Goal: Task Accomplishment & Management: Use online tool/utility

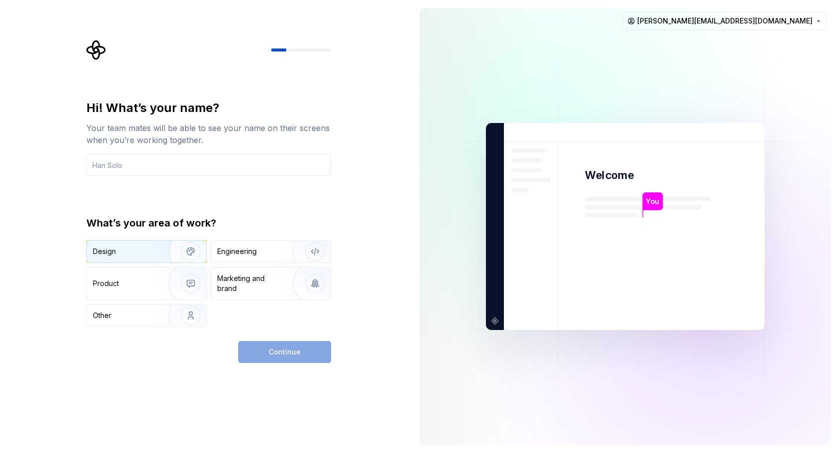
click at [152, 254] on img "button" at bounding box center [184, 251] width 64 height 67
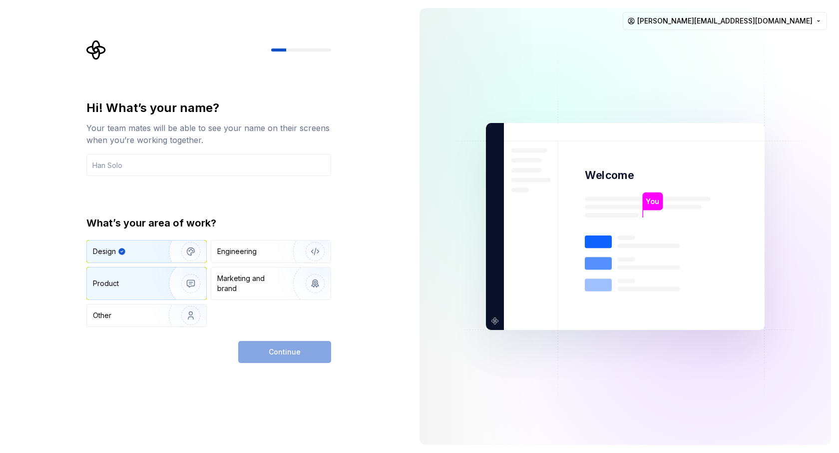
click at [147, 280] on div "Product" at bounding box center [126, 283] width 66 height 10
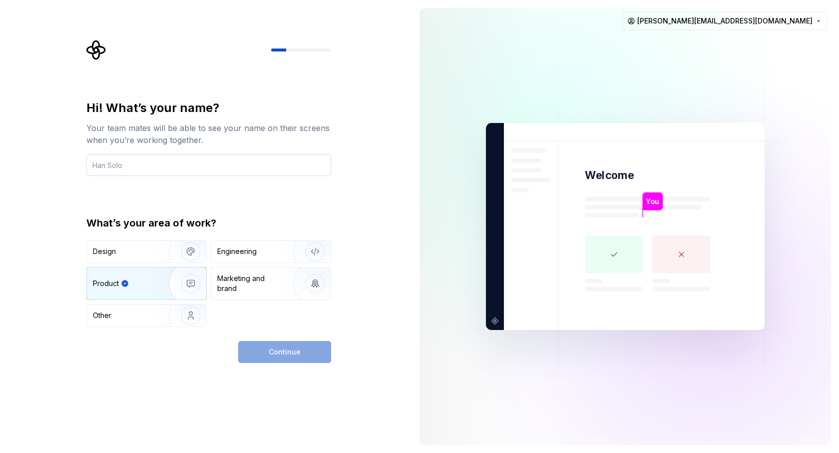
click at [192, 173] on input "text" at bounding box center [208, 165] width 245 height 22
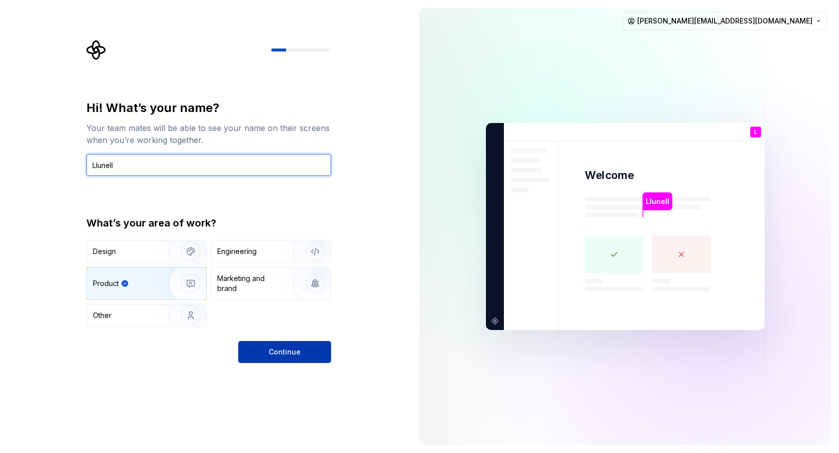
type input "Llunell"
click at [306, 349] on button "Continue" at bounding box center [284, 352] width 93 height 22
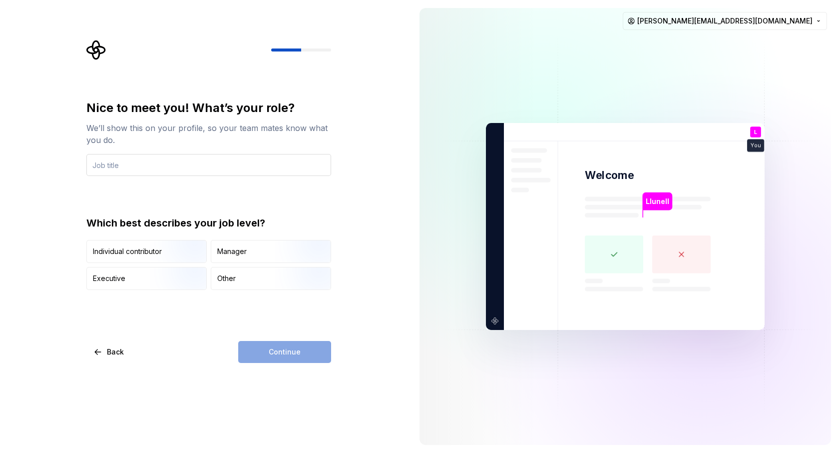
click at [173, 174] on input "text" at bounding box center [208, 165] width 245 height 22
type input "UX/UI Lead"
click at [259, 252] on div "Manager" at bounding box center [270, 251] width 119 height 22
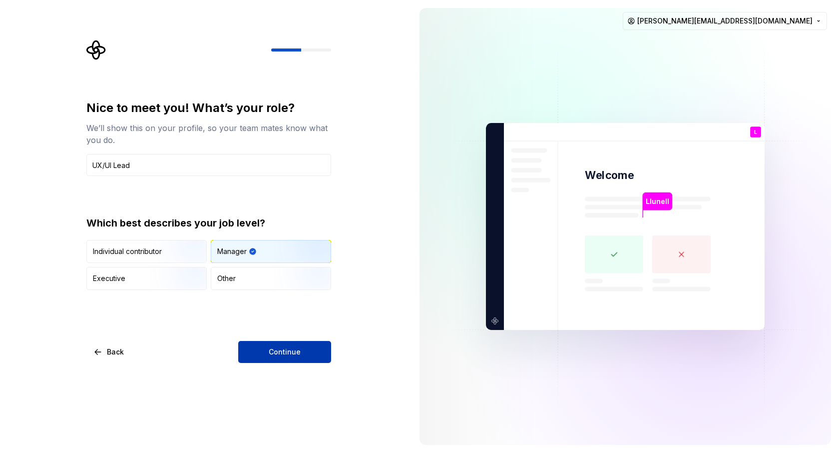
click at [280, 343] on button "Continue" at bounding box center [284, 352] width 93 height 22
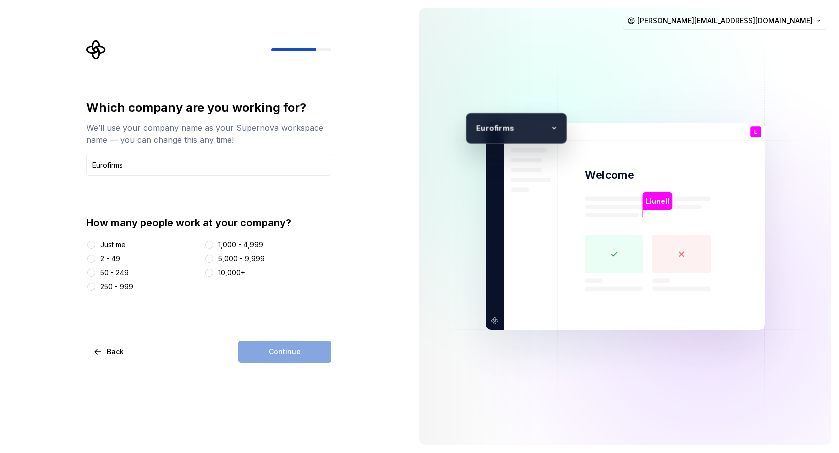
type input "Eurofirms"
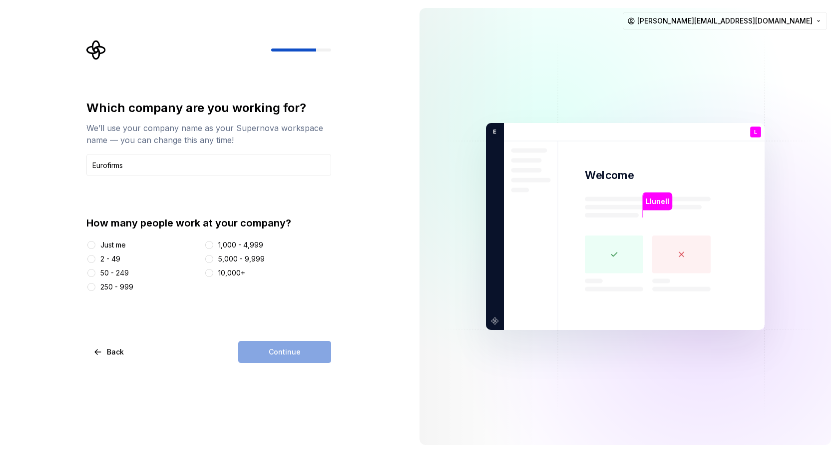
click at [214, 246] on div at bounding box center [209, 245] width 10 height 10
click at [207, 245] on button "1,000 - 4,999" at bounding box center [209, 245] width 8 height 8
click at [296, 353] on span "Continue" at bounding box center [285, 352] width 32 height 10
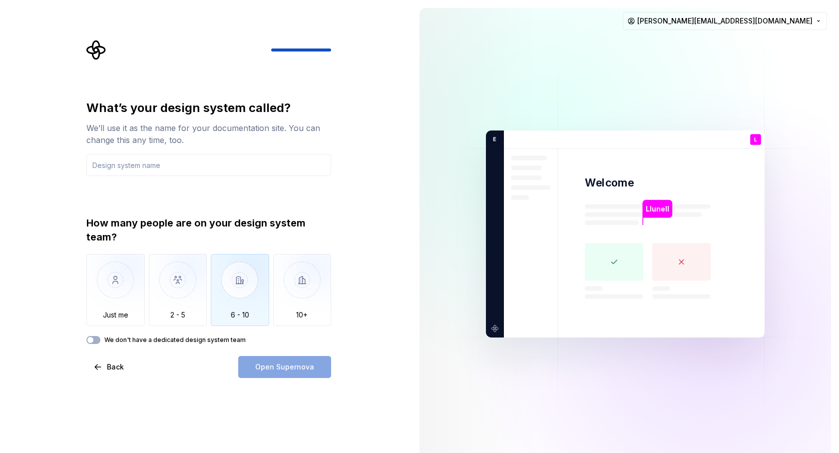
click at [239, 294] on img "button" at bounding box center [240, 287] width 58 height 67
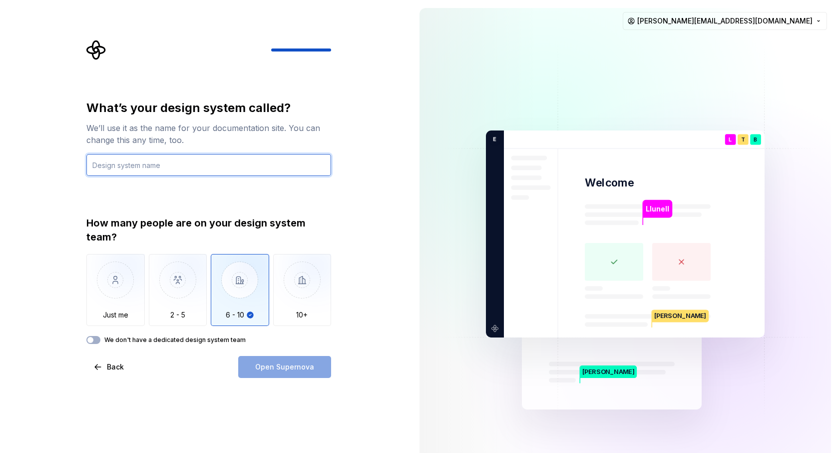
click at [183, 164] on input "text" at bounding box center [208, 165] width 245 height 22
type input "CORE"
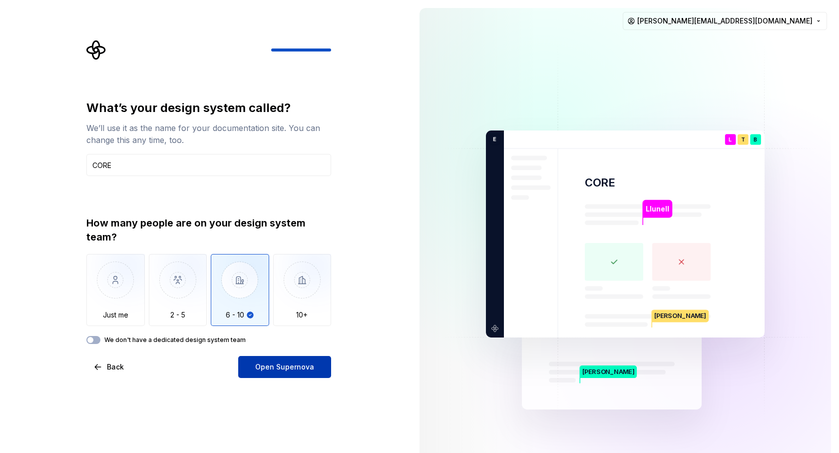
click at [295, 371] on span "Open Supernova" at bounding box center [284, 367] width 59 height 10
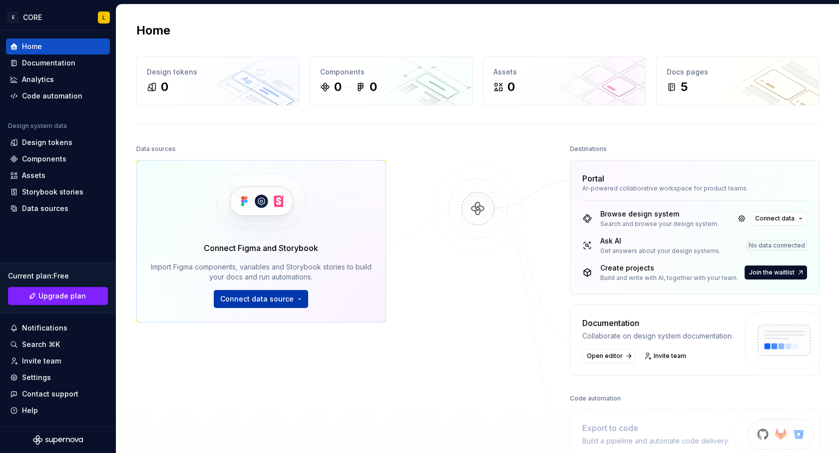
click at [257, 302] on span "Connect data source" at bounding box center [256, 299] width 73 height 10
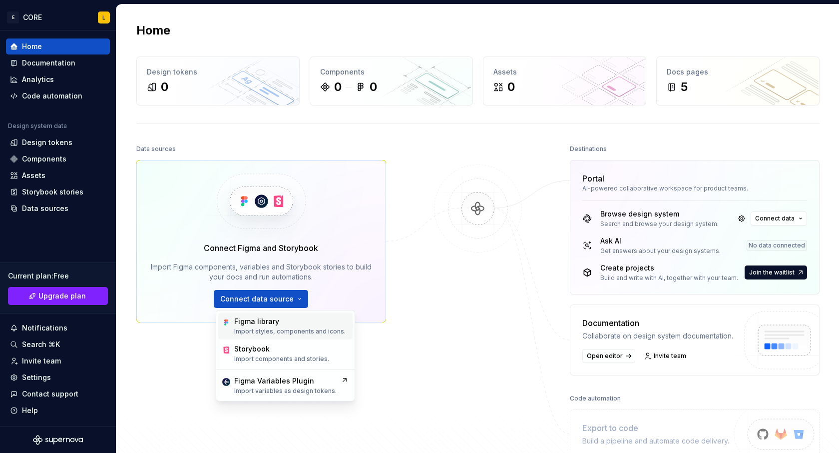
click at [272, 329] on p "Import styles, components and icons." at bounding box center [289, 331] width 111 height 8
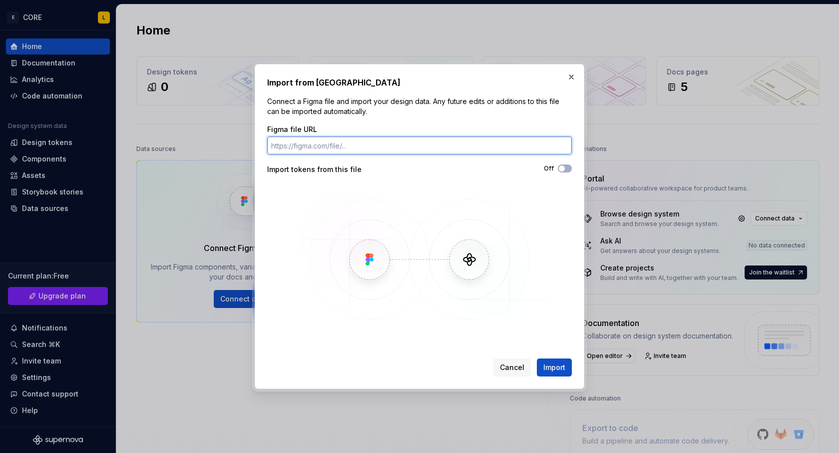
paste input "[URL][DOMAIN_NAME]"
type input "[URL][DOMAIN_NAME]"
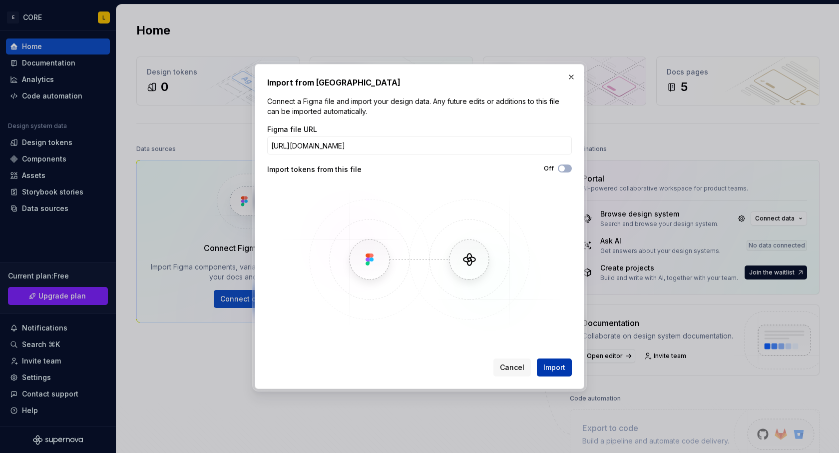
click at [552, 366] on span "Import" at bounding box center [555, 367] width 22 height 10
click at [567, 167] on button "Off" at bounding box center [565, 168] width 14 height 8
click at [567, 167] on span "button" at bounding box center [568, 168] width 6 height 6
click at [546, 365] on div "Cancel Import" at bounding box center [533, 367] width 78 height 18
click at [561, 370] on div "Cancel Import" at bounding box center [533, 367] width 78 height 18
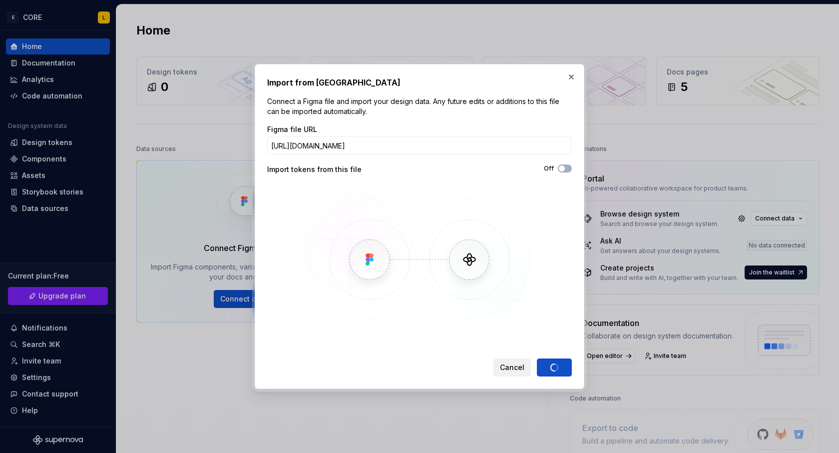
click at [507, 368] on span "Cancel" at bounding box center [512, 367] width 24 height 10
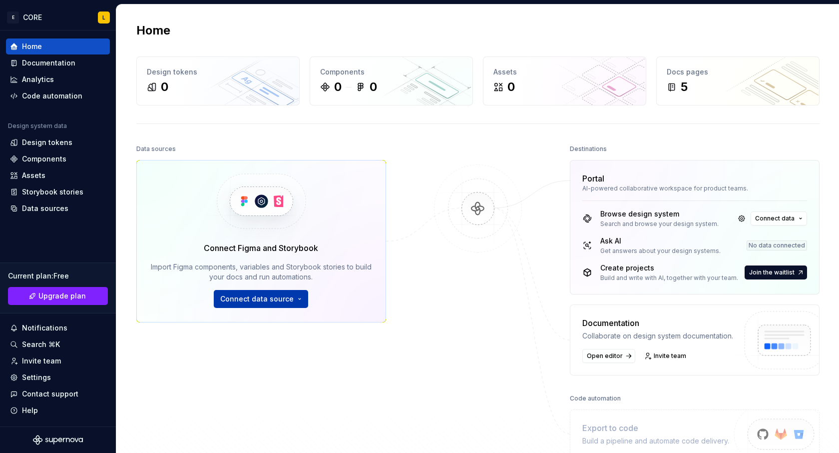
click at [286, 304] on button "Connect data source" at bounding box center [261, 299] width 94 height 18
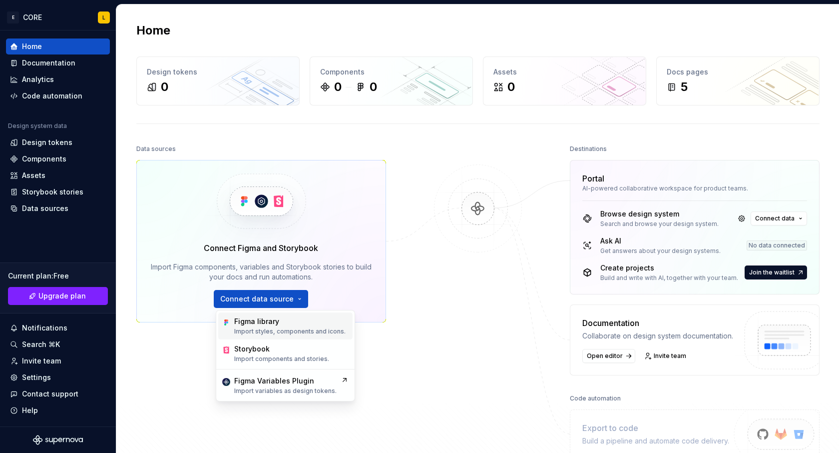
click at [284, 331] on p "Import styles, components and icons." at bounding box center [289, 331] width 111 height 8
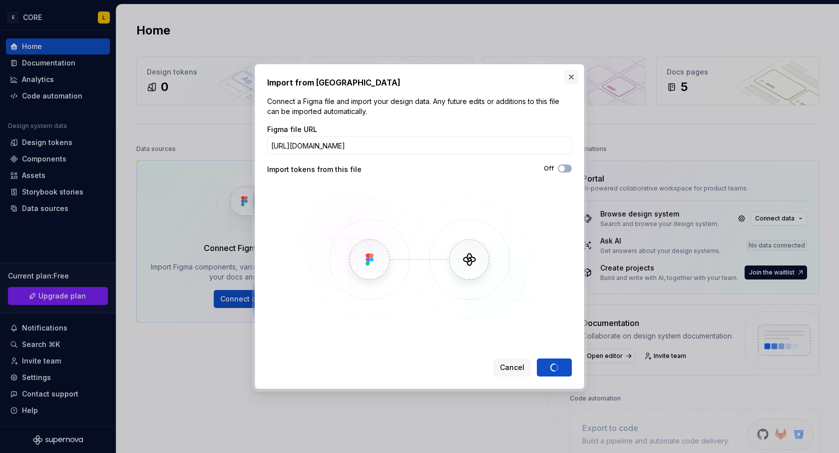
click at [572, 76] on button "button" at bounding box center [572, 77] width 14 height 14
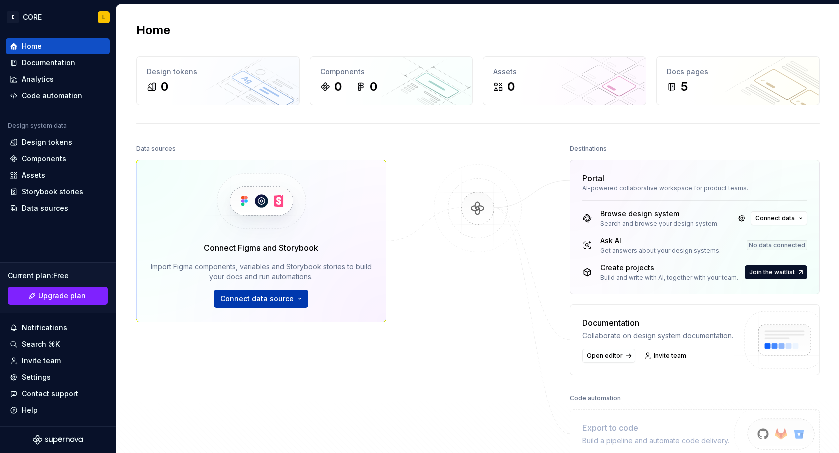
click at [249, 298] on span "Connect data source" at bounding box center [256, 299] width 73 height 10
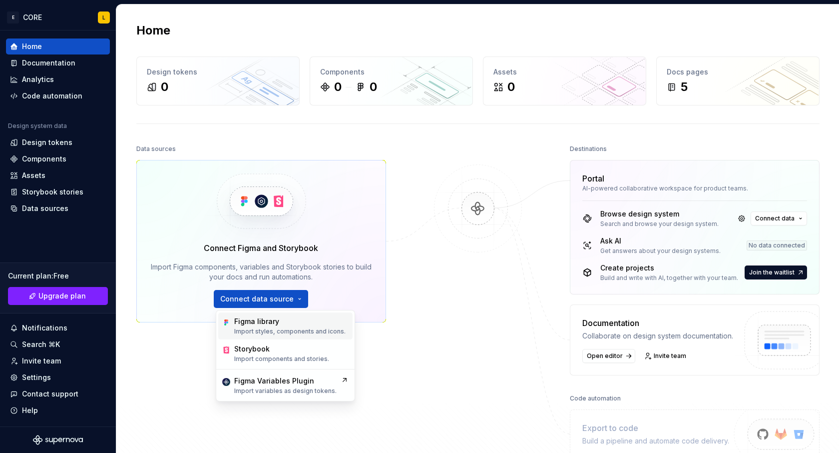
click at [323, 314] on div "Figma library Import styles, components and icons." at bounding box center [285, 325] width 134 height 27
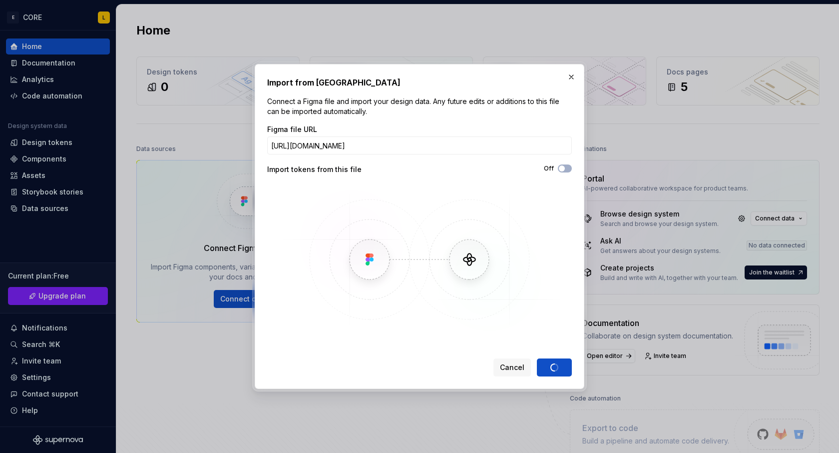
click at [549, 371] on div "Cancel Import" at bounding box center [533, 367] width 78 height 18
click at [428, 149] on input "[URL][DOMAIN_NAME]" at bounding box center [419, 145] width 305 height 18
paste input "text"
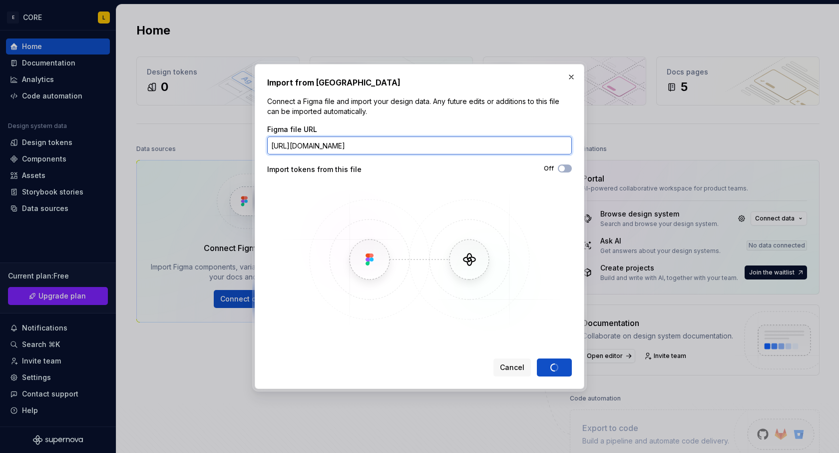
click at [476, 140] on input "[URL][DOMAIN_NAME]" at bounding box center [419, 145] width 305 height 18
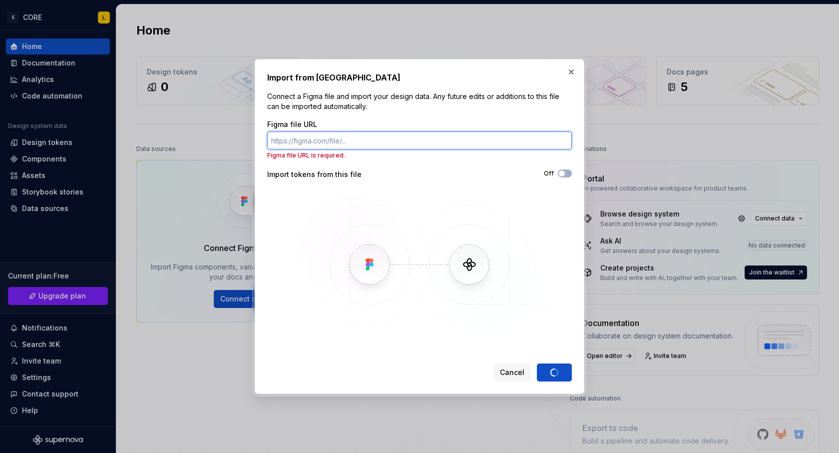
paste input "[URL][DOMAIN_NAME]"
type input "[URL][DOMAIN_NAME]"
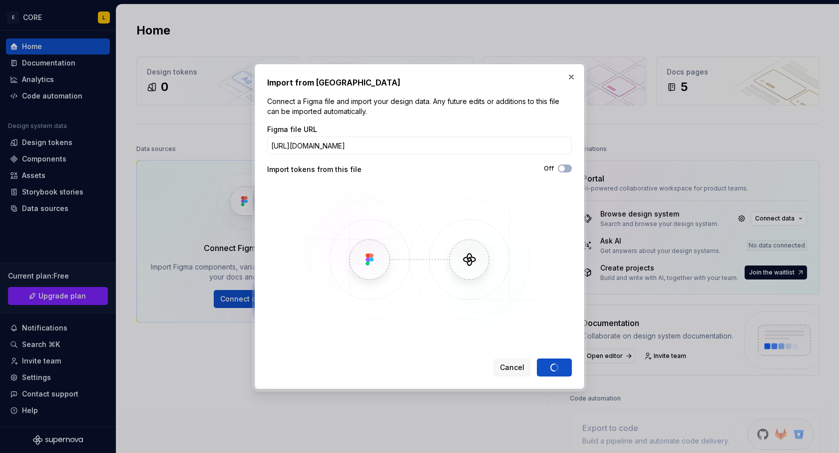
click at [559, 364] on div "Cancel Import" at bounding box center [533, 367] width 78 height 18
click at [571, 75] on button "button" at bounding box center [572, 77] width 14 height 14
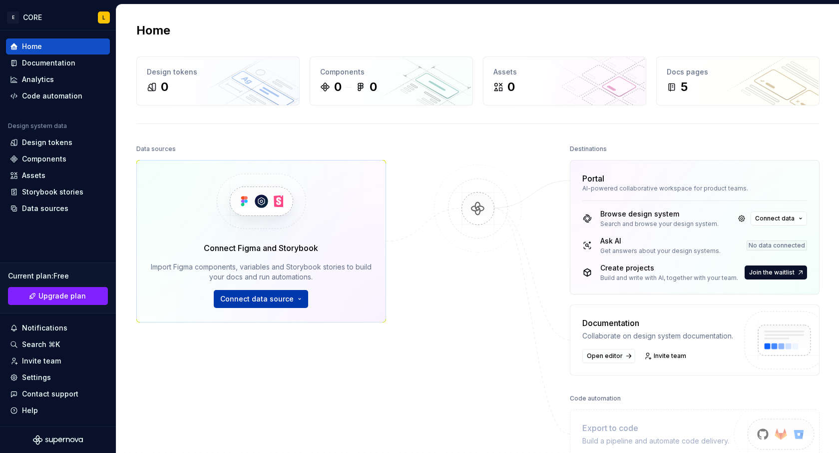
click at [259, 291] on button "Connect data source" at bounding box center [261, 299] width 94 height 18
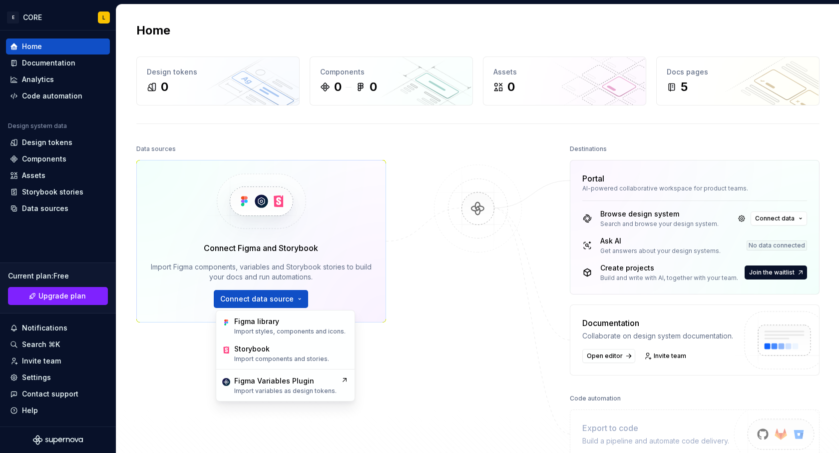
click at [265, 311] on div "Figma library Import styles, components and icons. Storybook Import components …" at bounding box center [285, 355] width 139 height 91
click at [265, 324] on div "Figma library" at bounding box center [256, 321] width 45 height 10
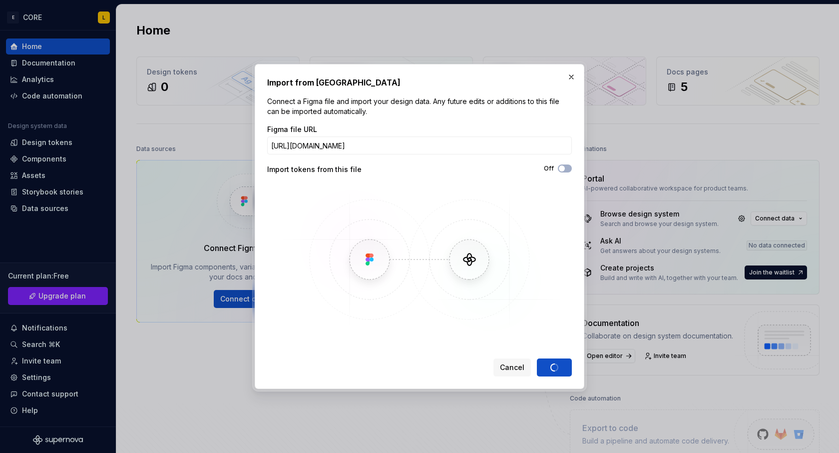
click at [560, 364] on div "Cancel Import" at bounding box center [533, 367] width 78 height 18
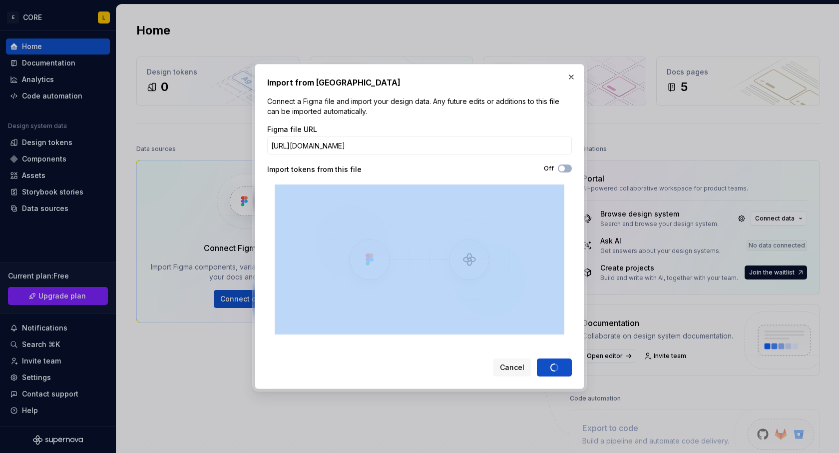
click at [560, 364] on div "Cancel Import" at bounding box center [533, 367] width 78 height 18
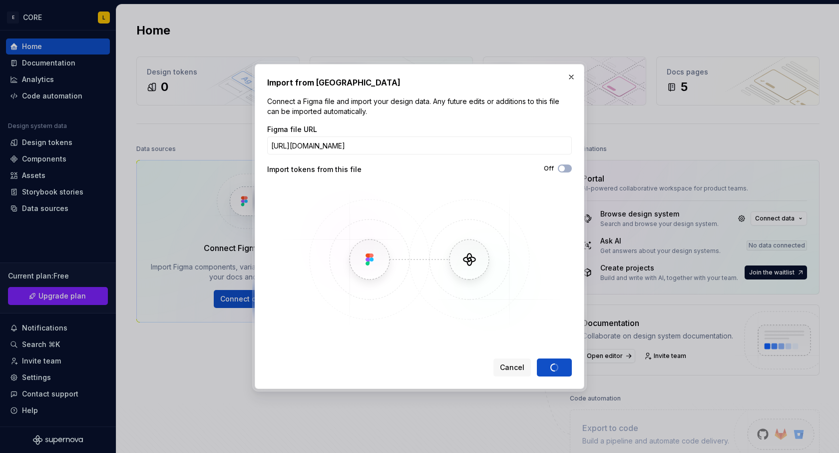
click at [491, 170] on div "Off" at bounding box center [496, 168] width 152 height 8
click at [510, 373] on button "Cancel" at bounding box center [512, 367] width 37 height 18
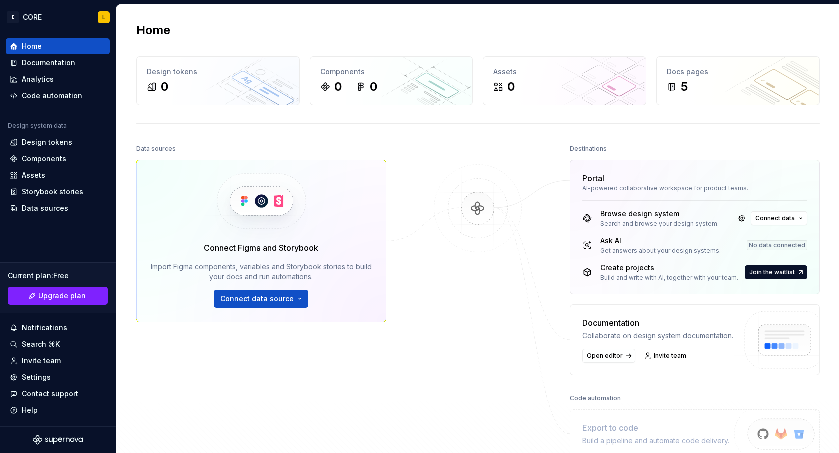
click at [490, 304] on div at bounding box center [478, 300] width 100 height 316
click at [792, 217] on span "Connect data" at bounding box center [774, 218] width 39 height 8
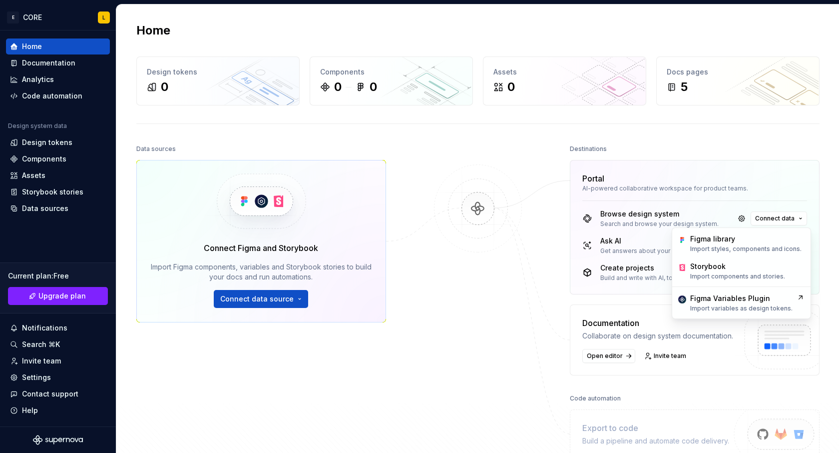
click at [518, 257] on img at bounding box center [478, 218] width 97 height 108
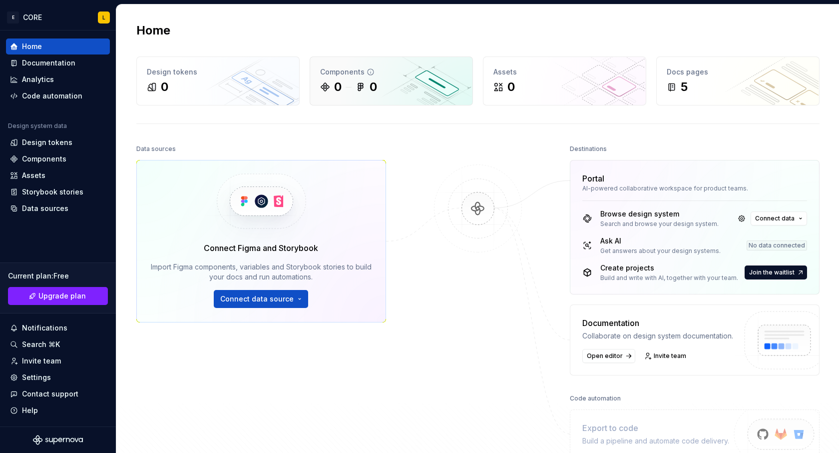
click at [459, 82] on div "0 0" at bounding box center [391, 87] width 142 height 16
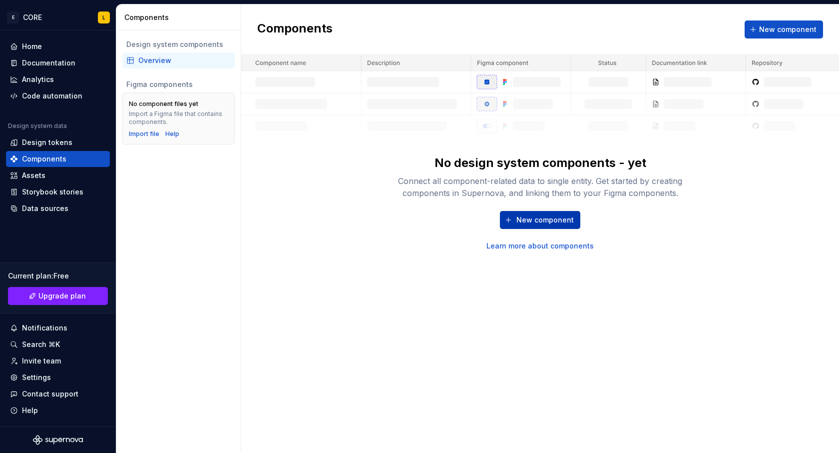
click at [546, 223] on span "New component" at bounding box center [545, 220] width 57 height 10
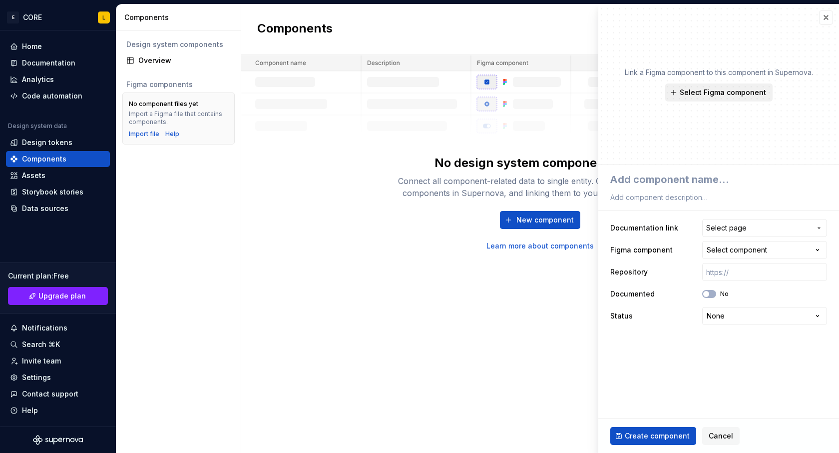
click at [725, 91] on span "Select Figma component" at bounding box center [723, 92] width 86 height 10
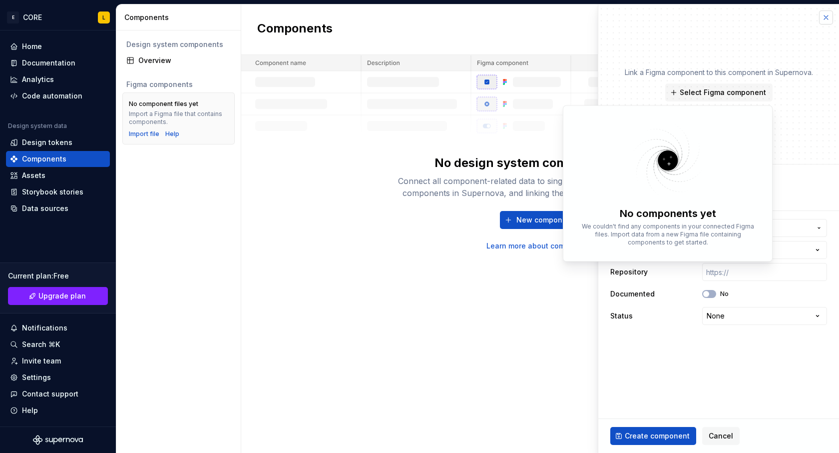
type textarea "*"
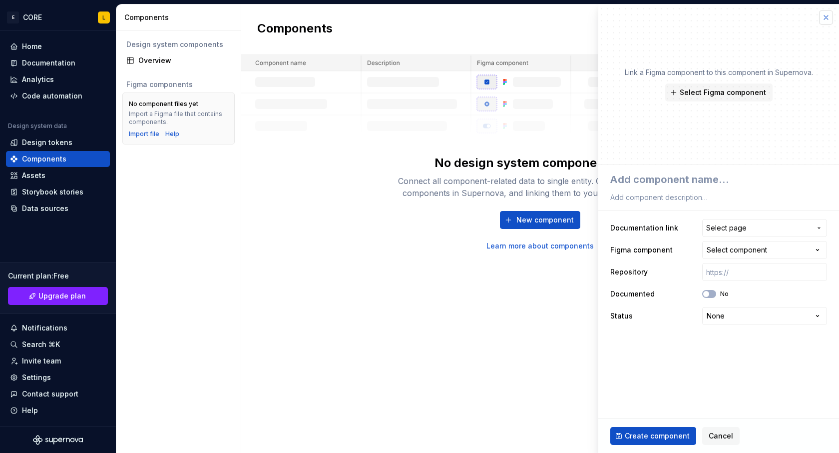
click at [828, 19] on button "button" at bounding box center [826, 17] width 14 height 14
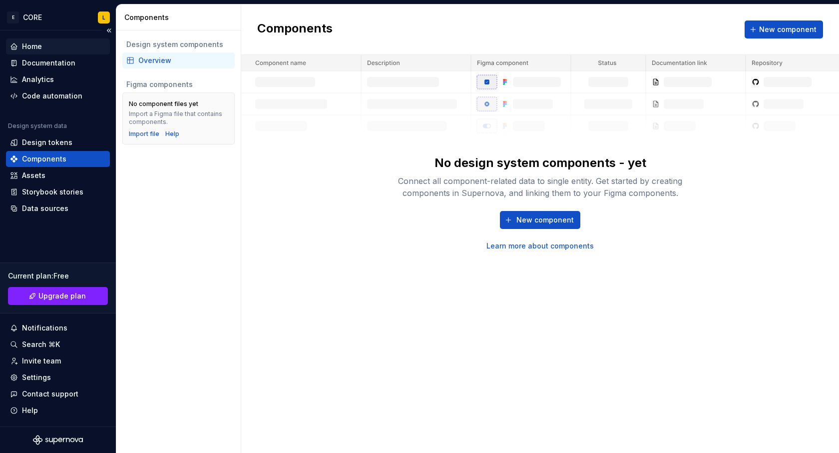
click at [67, 45] on div "Home" at bounding box center [58, 46] width 96 height 10
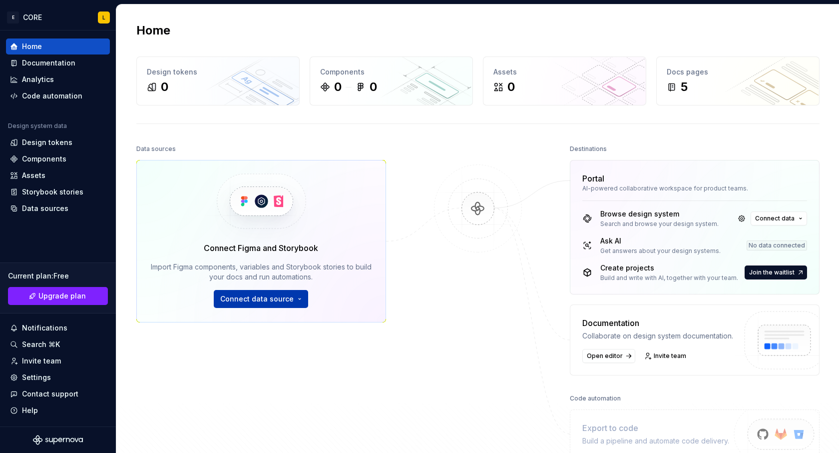
click at [257, 302] on span "Connect data source" at bounding box center [256, 299] width 73 height 10
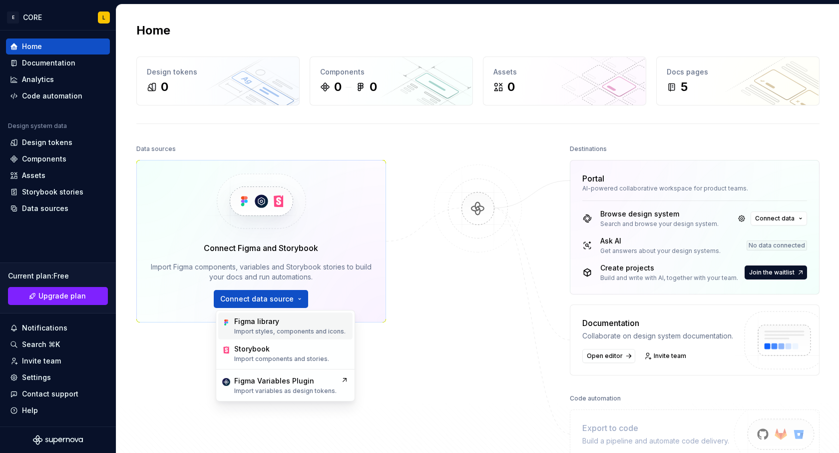
click at [310, 328] on p "Import styles, components and icons." at bounding box center [289, 331] width 111 height 8
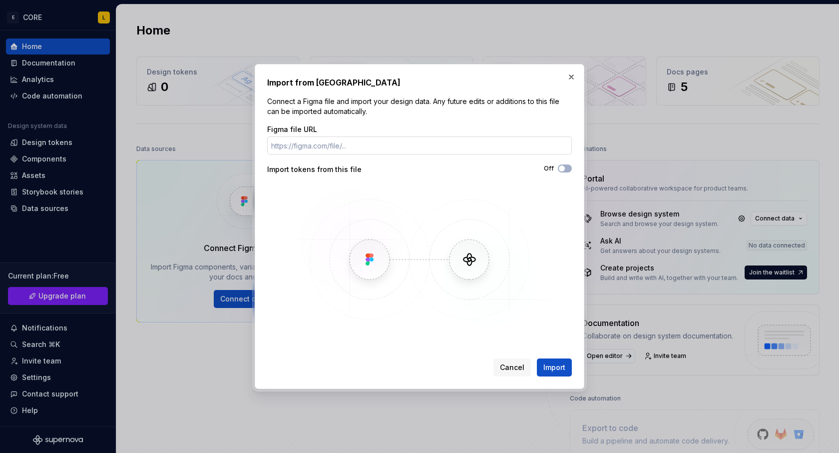
click at [331, 148] on input "Figma file URL" at bounding box center [419, 145] width 305 height 18
type input "[URL][DOMAIN_NAME]"
click at [554, 366] on span "Import" at bounding box center [555, 367] width 22 height 10
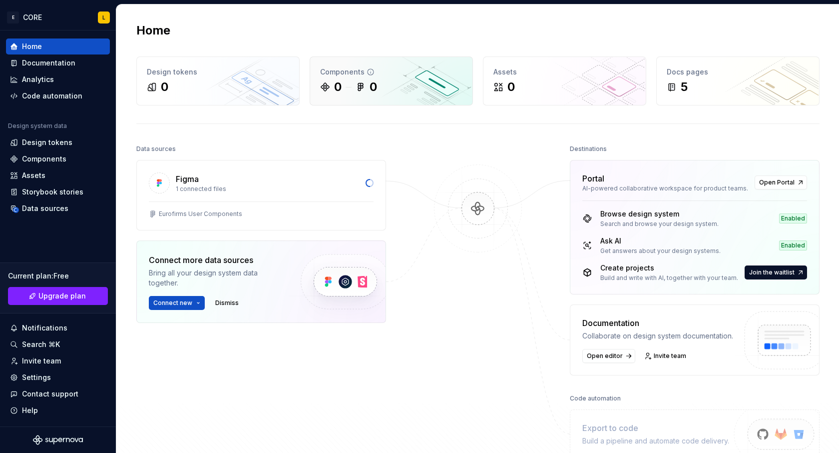
click at [412, 87] on div "0 0" at bounding box center [391, 87] width 142 height 16
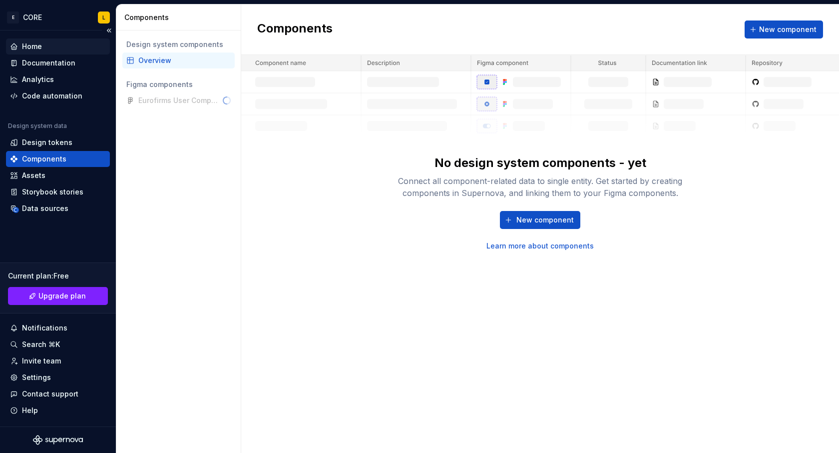
click at [60, 52] on div "Home" at bounding box center [58, 46] width 104 height 16
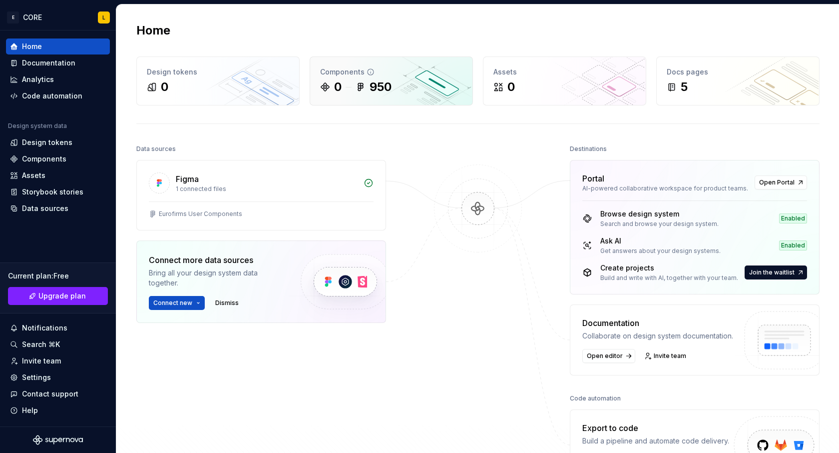
click at [427, 76] on div "Components" at bounding box center [391, 72] width 142 height 10
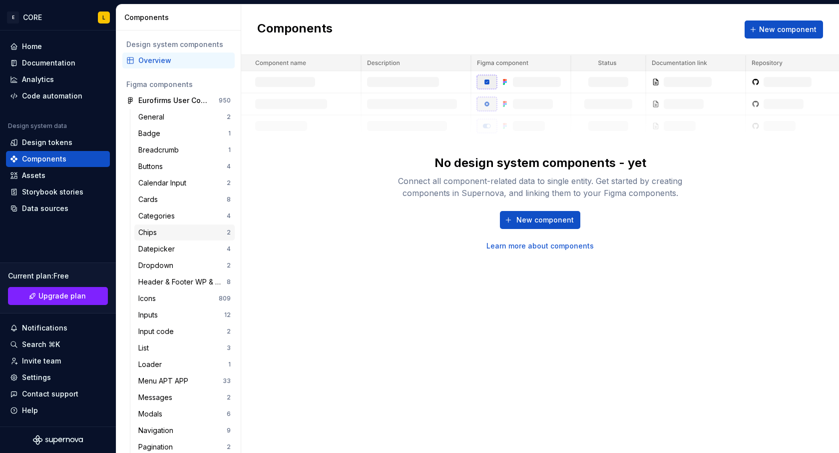
click at [176, 233] on div "Chips" at bounding box center [182, 232] width 88 height 10
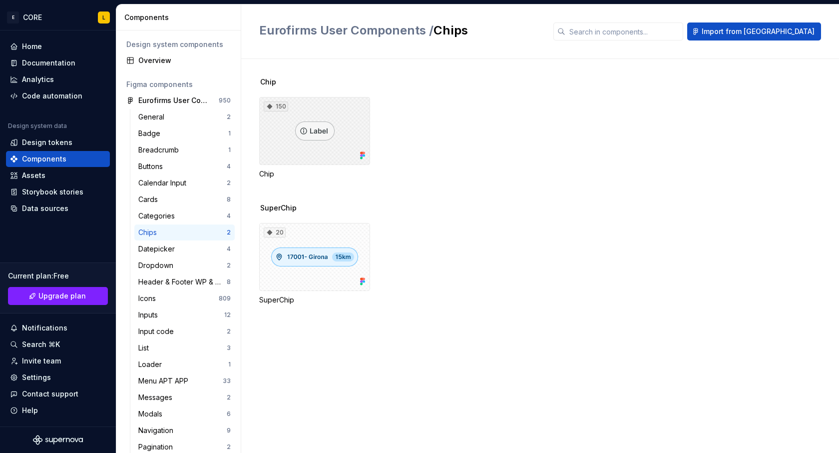
click at [340, 154] on div "150" at bounding box center [314, 131] width 111 height 68
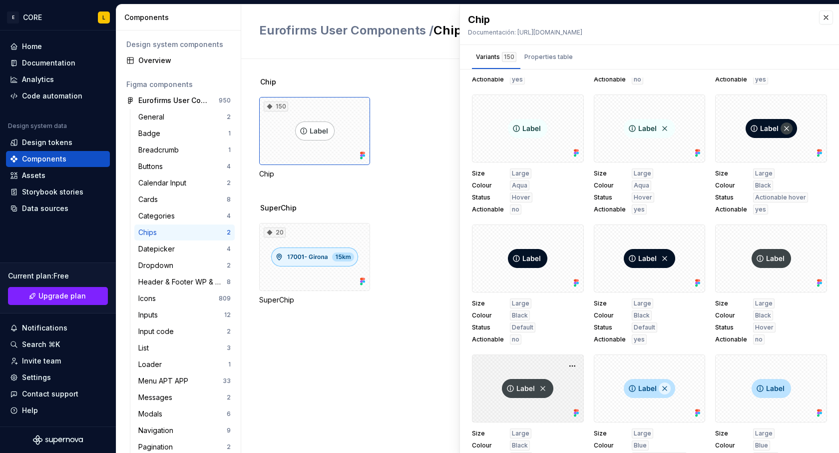
scroll to position [94, 0]
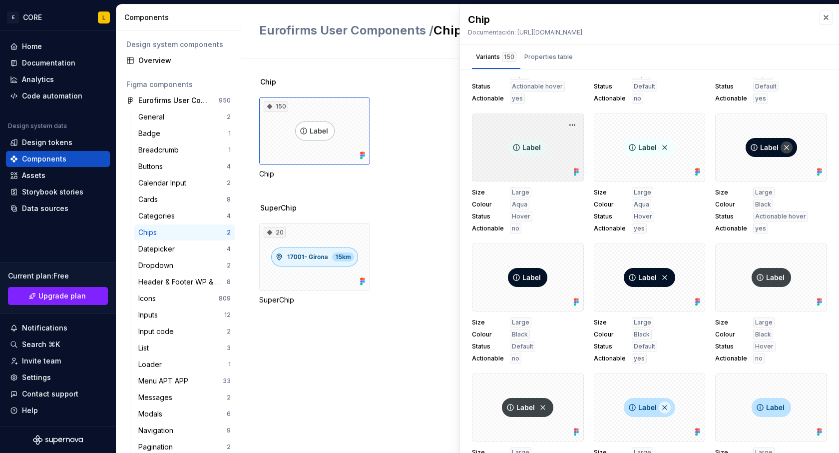
click at [560, 163] on div at bounding box center [528, 147] width 112 height 68
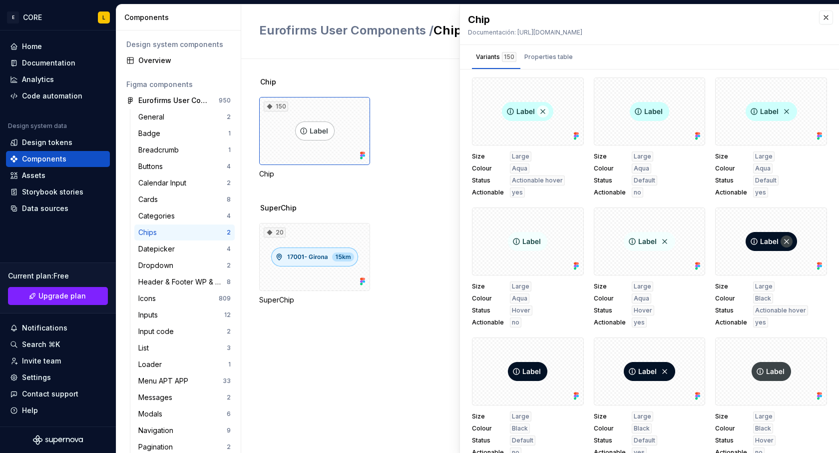
scroll to position [0, 0]
click at [541, 121] on div at bounding box center [528, 111] width 112 height 68
click at [573, 88] on button "button" at bounding box center [573, 89] width 14 height 14
click at [422, 117] on div "150 Chip" at bounding box center [549, 138] width 580 height 82
click at [831, 11] on button "button" at bounding box center [826, 17] width 14 height 14
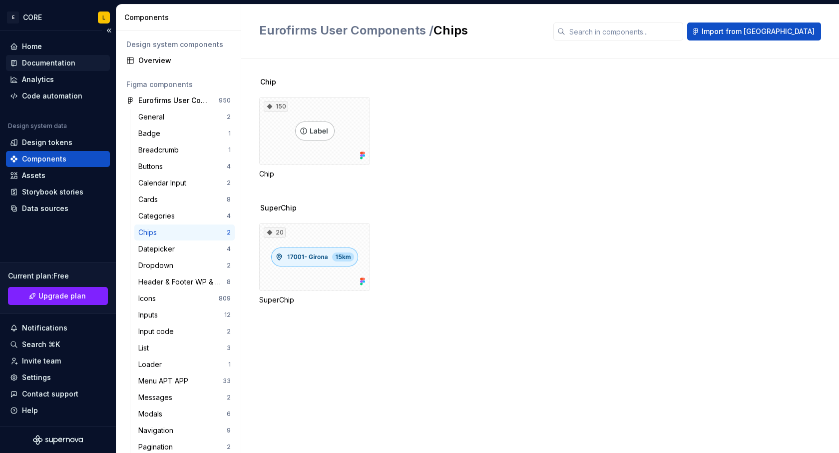
click at [66, 64] on div "Documentation" at bounding box center [48, 63] width 53 height 10
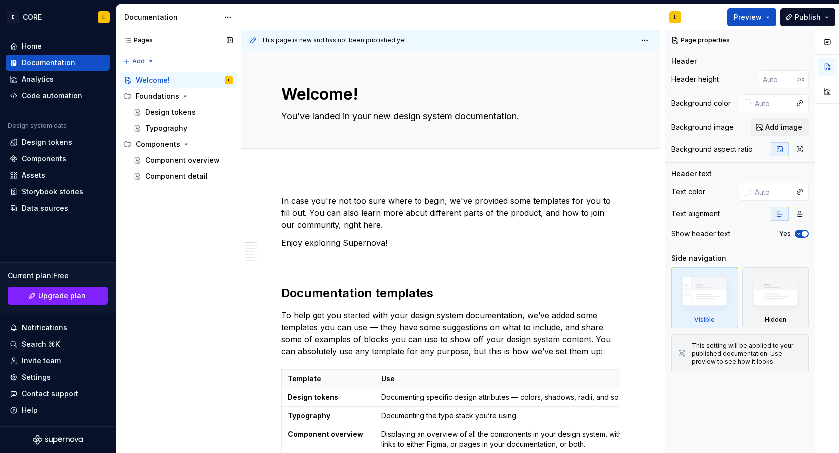
click at [171, 202] on div "Pages Pages Add Accessibility guide for tree Page tree. Navigate the tree with …" at bounding box center [178, 241] width 125 height 423
click at [168, 145] on div "Components" at bounding box center [158, 144] width 44 height 10
click at [167, 146] on div "Components" at bounding box center [158, 144] width 44 height 10
click at [227, 144] on button "Page tree" at bounding box center [226, 144] width 14 height 14
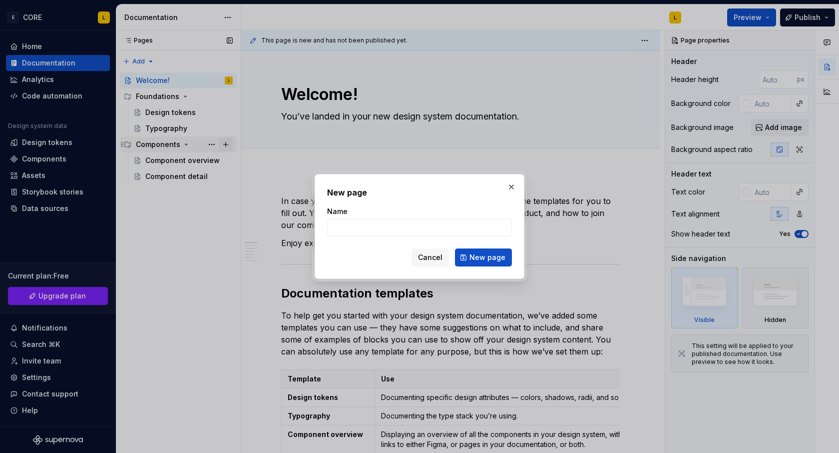
type textarea "*"
type input "Chip"
click at [488, 258] on span "New page" at bounding box center [488, 257] width 36 height 10
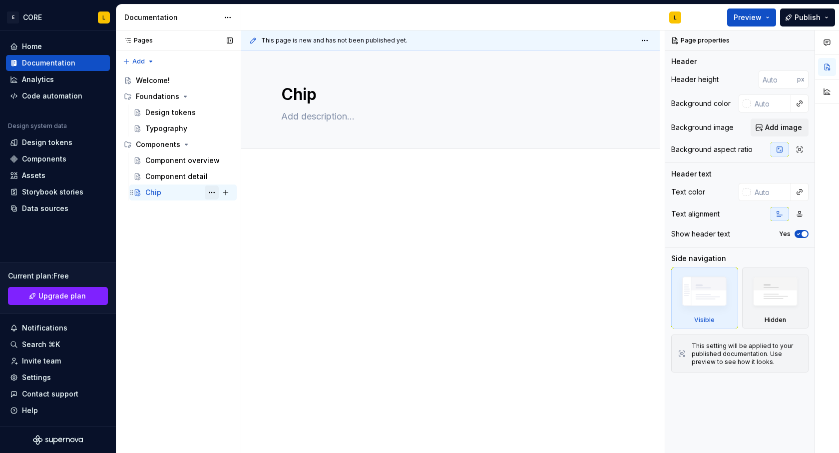
click at [210, 190] on button "Page tree" at bounding box center [212, 192] width 14 height 14
click at [224, 178] on div "Pages Pages Add Accessibility guide for tree Page tree. Navigate the tree with …" at bounding box center [178, 241] width 125 height 423
click at [227, 192] on button "Page tree" at bounding box center [226, 192] width 14 height 14
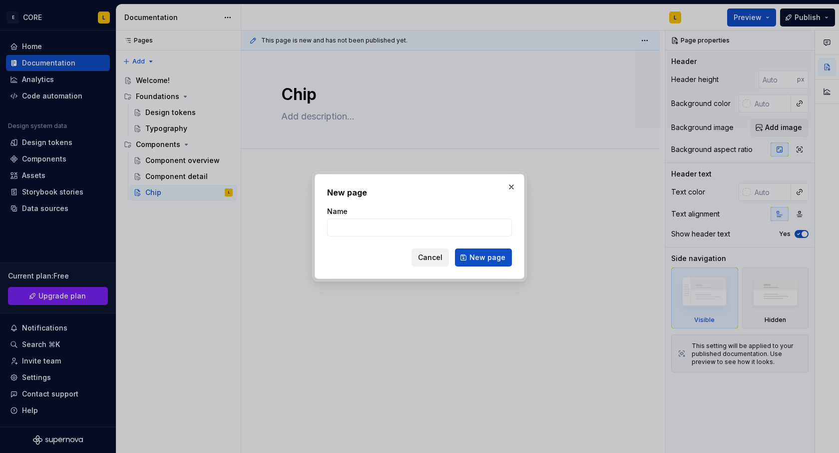
click at [443, 253] on span "Cancel" at bounding box center [430, 257] width 24 height 10
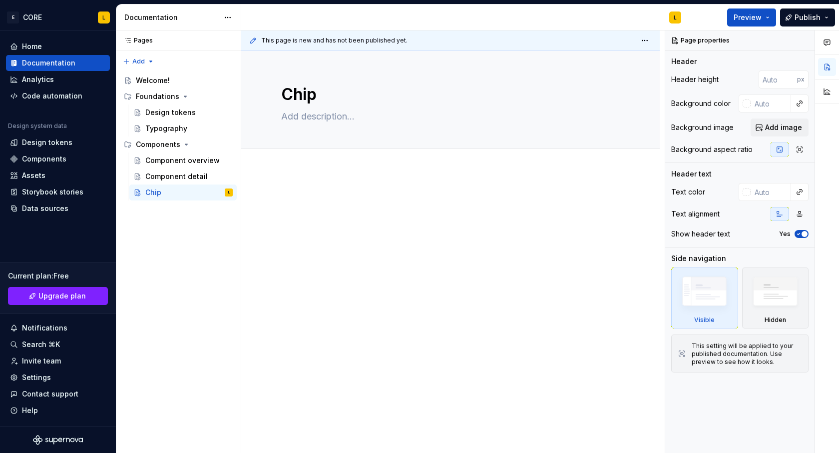
click at [450, 214] on div at bounding box center [450, 214] width 339 height 38
click at [417, 296] on div at bounding box center [450, 276] width 419 height 210
click at [48, 45] on div "Home" at bounding box center [58, 46] width 96 height 10
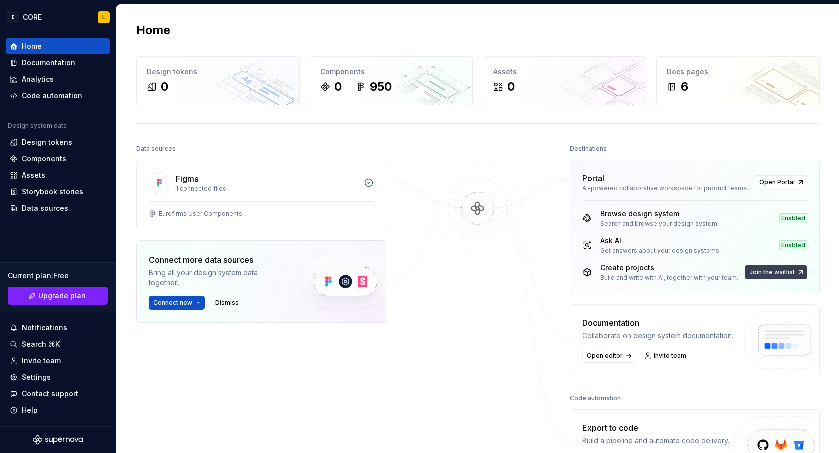
click at [785, 272] on span "Join the waitlist" at bounding box center [771, 272] width 45 height 8
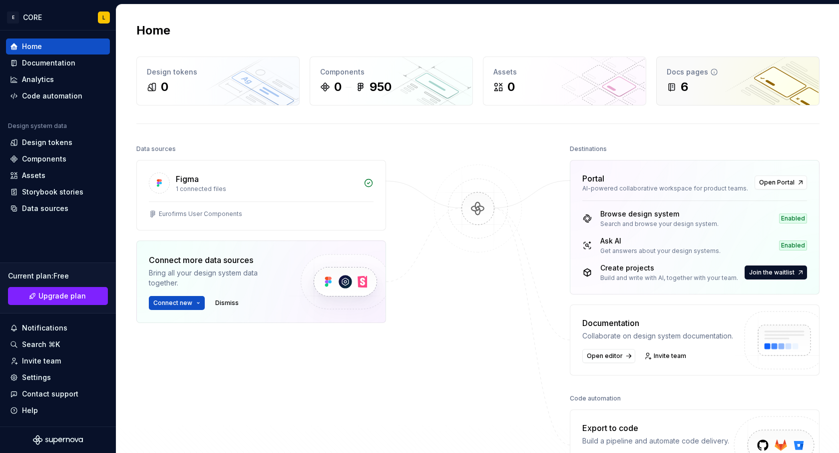
click at [756, 78] on div "Docs pages 6" at bounding box center [738, 81] width 162 height 48
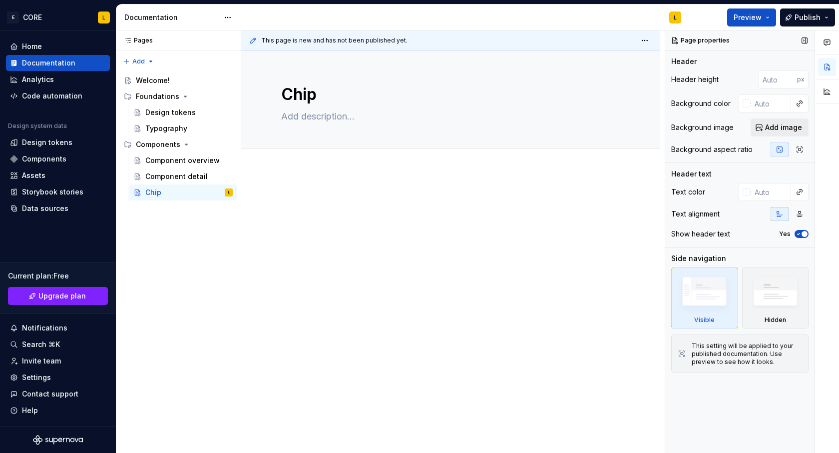
click at [778, 129] on span "Add image" at bounding box center [783, 127] width 37 height 10
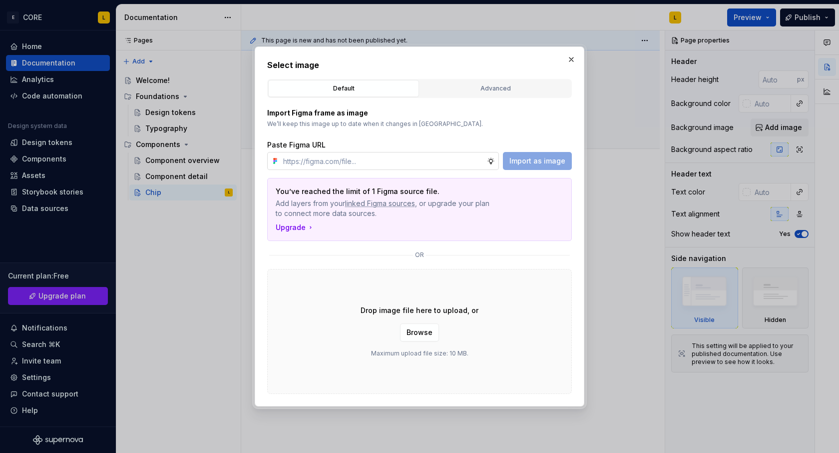
click at [324, 161] on input "text" at bounding box center [383, 161] width 208 height 18
click at [476, 84] on div "Advanced" at bounding box center [496, 88] width 144 height 10
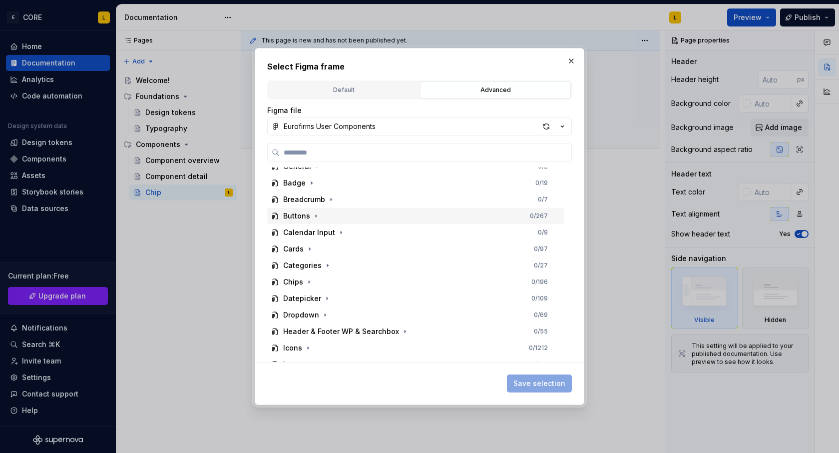
scroll to position [34, 0]
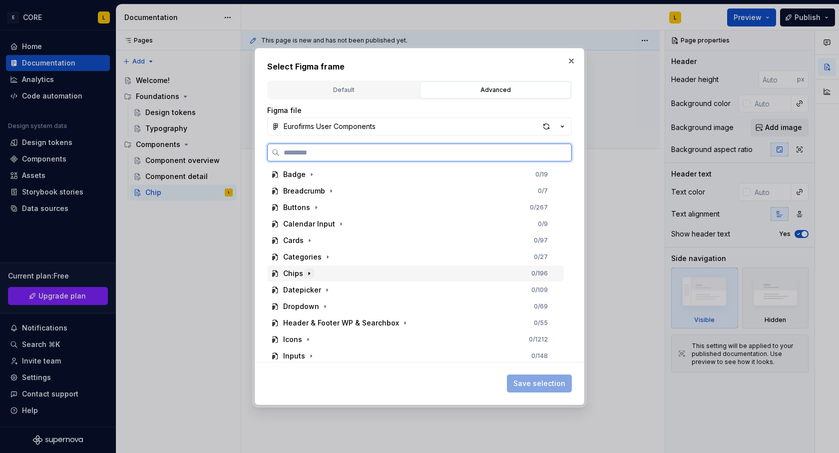
click at [311, 274] on icon "button" at bounding box center [309, 273] width 8 height 8
click at [331, 290] on div "Chip 0 / 150" at bounding box center [420, 290] width 287 height 16
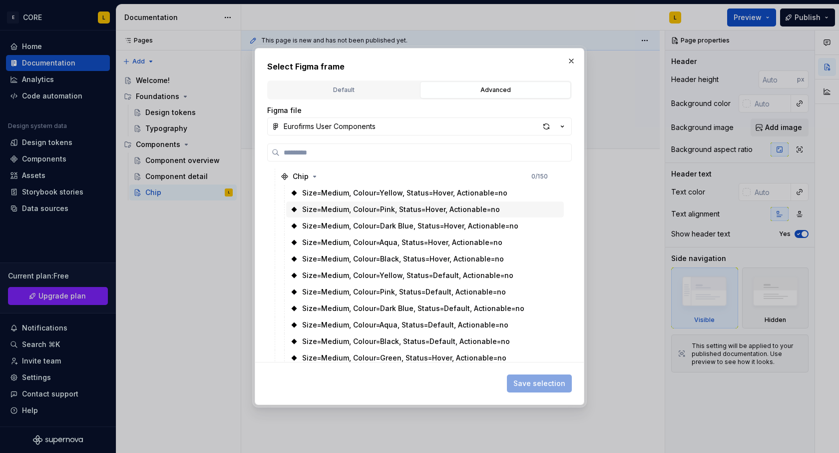
scroll to position [146, 0]
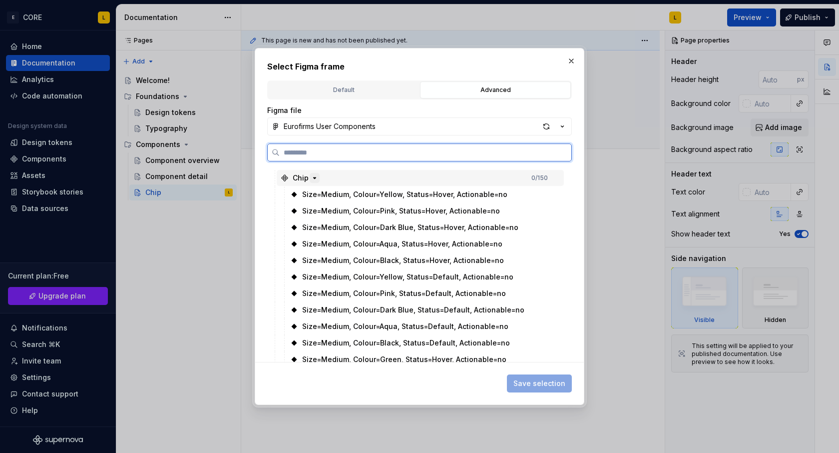
click at [314, 177] on icon "button" at bounding box center [315, 178] width 8 height 8
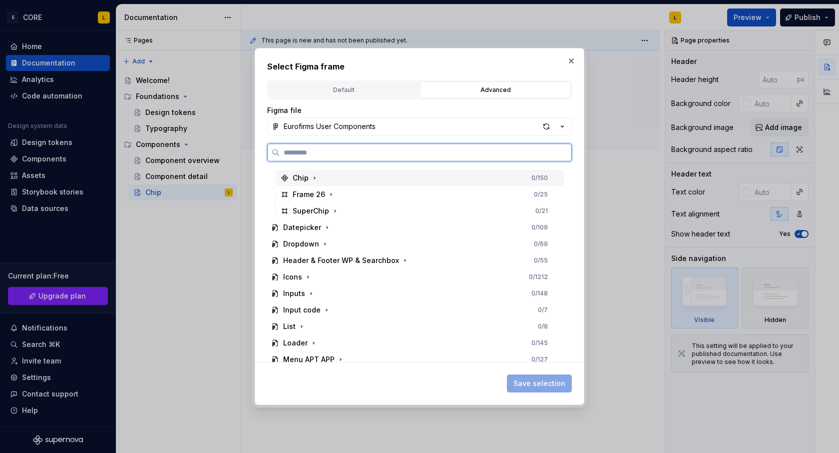
click at [350, 181] on div "Chip 0 / 150" at bounding box center [420, 178] width 287 height 16
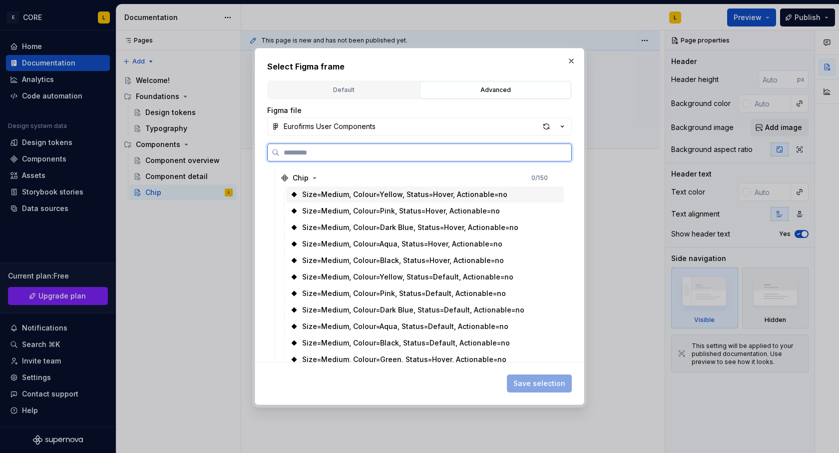
click at [392, 194] on div "Size=Medium, Colour=Yellow, Status=Hover, Actionable=no" at bounding box center [404, 194] width 205 height 10
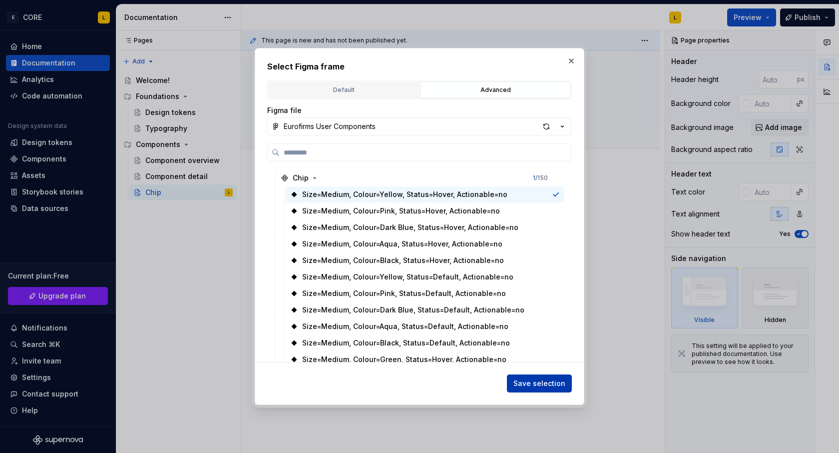
click at [545, 383] on span "Save selection" at bounding box center [540, 383] width 52 height 10
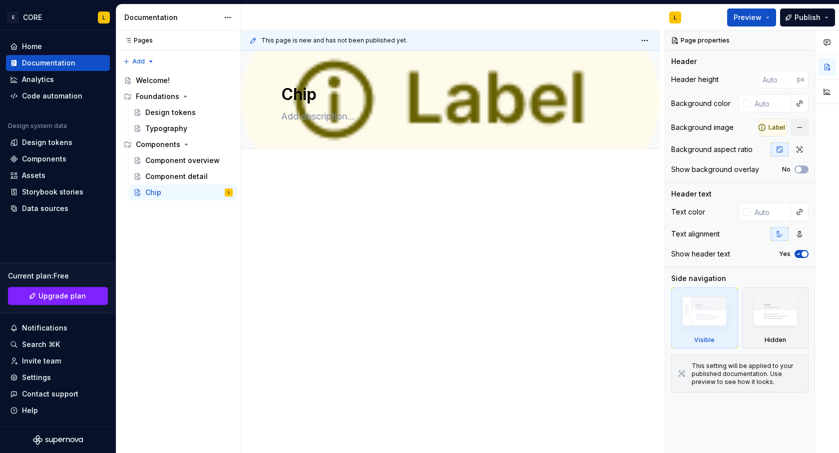
type textarea "*"
click at [775, 129] on div at bounding box center [773, 127] width 28 height 18
click at [531, 206] on p at bounding box center [450, 201] width 339 height 12
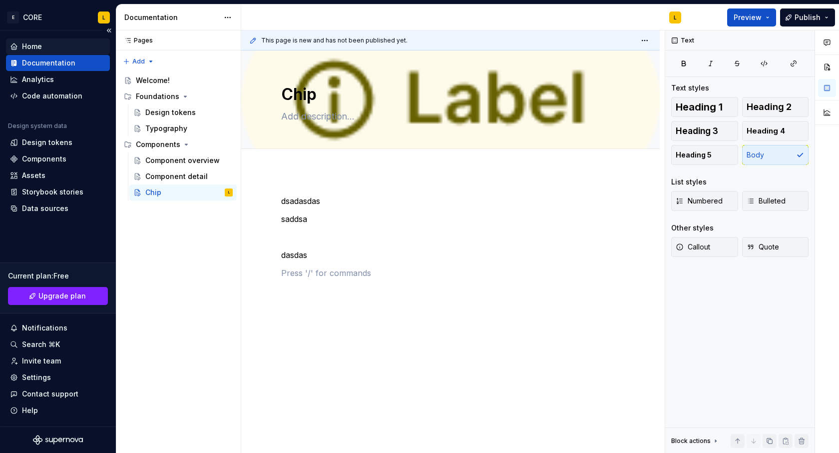
click at [66, 48] on div "Home" at bounding box center [58, 46] width 96 height 10
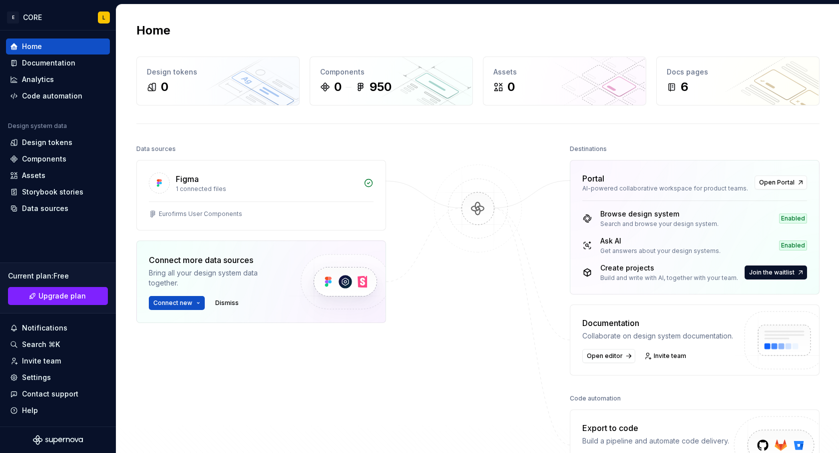
click at [482, 200] on img at bounding box center [478, 218] width 97 height 108
click at [409, 83] on div "0 950" at bounding box center [391, 87] width 142 height 16
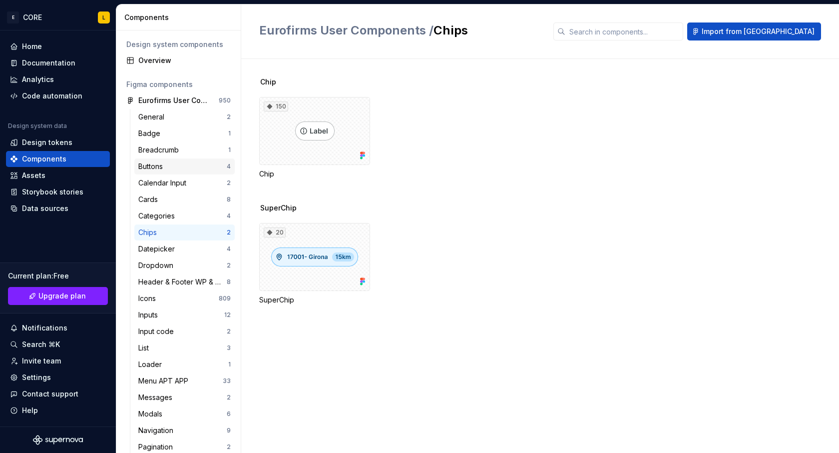
click at [191, 167] on div "Buttons" at bounding box center [182, 166] width 88 height 10
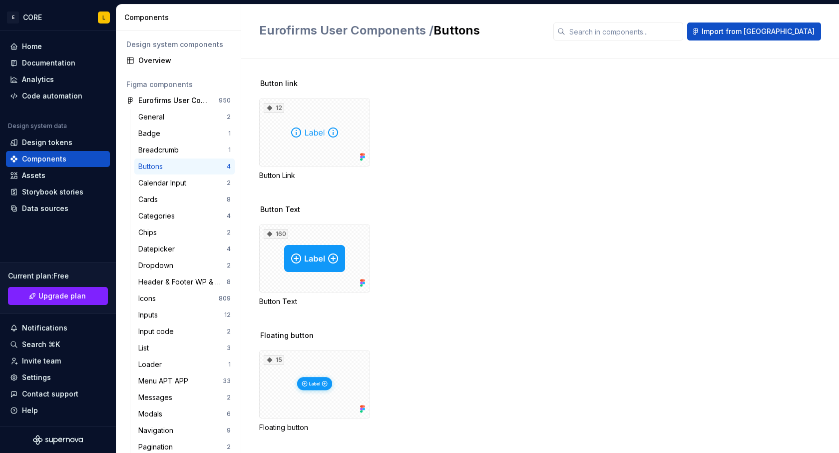
scroll to position [110, 0]
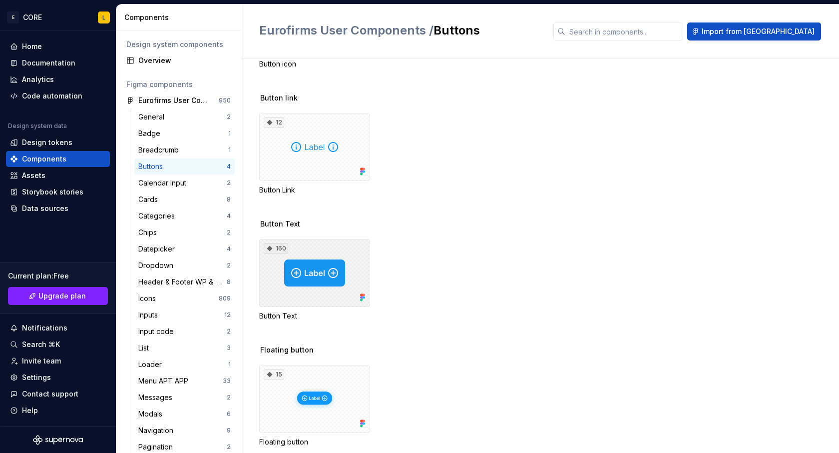
click at [323, 259] on div "160" at bounding box center [314, 273] width 111 height 68
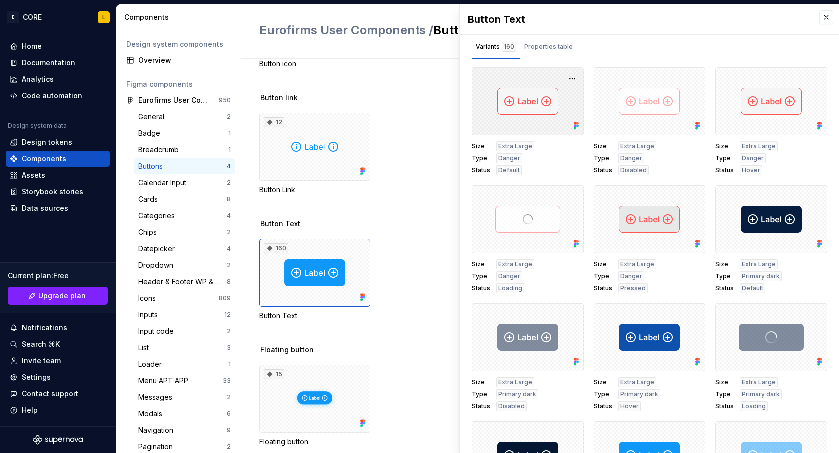
click at [507, 122] on div at bounding box center [528, 101] width 112 height 68
click at [550, 47] on div "Properties table" at bounding box center [549, 47] width 48 height 10
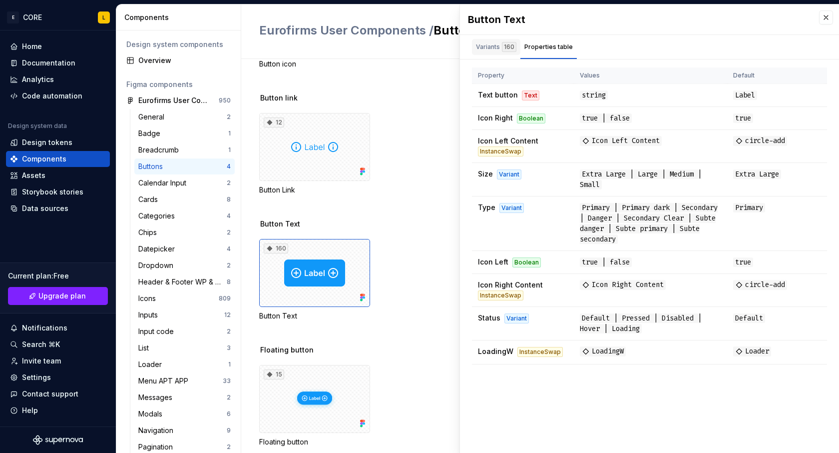
click at [484, 48] on div "Variants 160" at bounding box center [496, 47] width 40 height 10
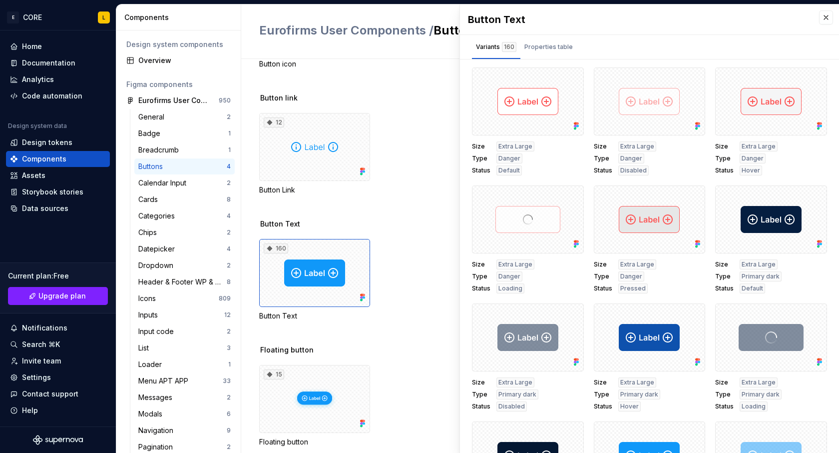
click at [380, 132] on div "12 Button Link" at bounding box center [549, 154] width 580 height 82
click at [830, 16] on button "button" at bounding box center [826, 17] width 14 height 14
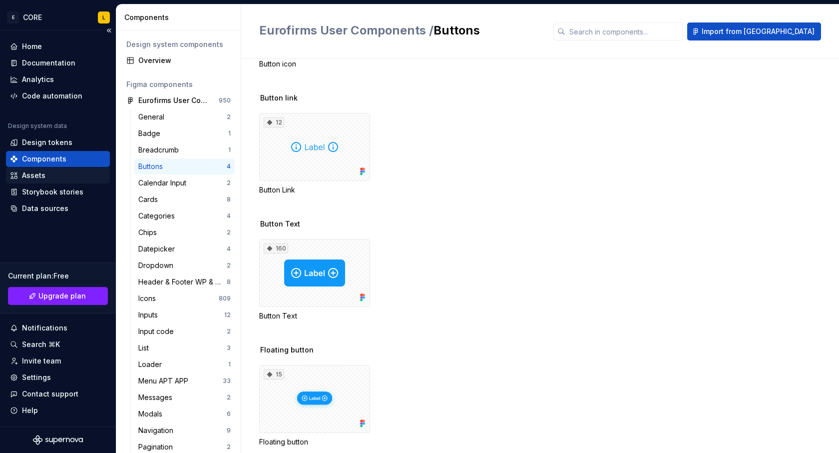
click at [53, 178] on div "Assets" at bounding box center [58, 175] width 96 height 10
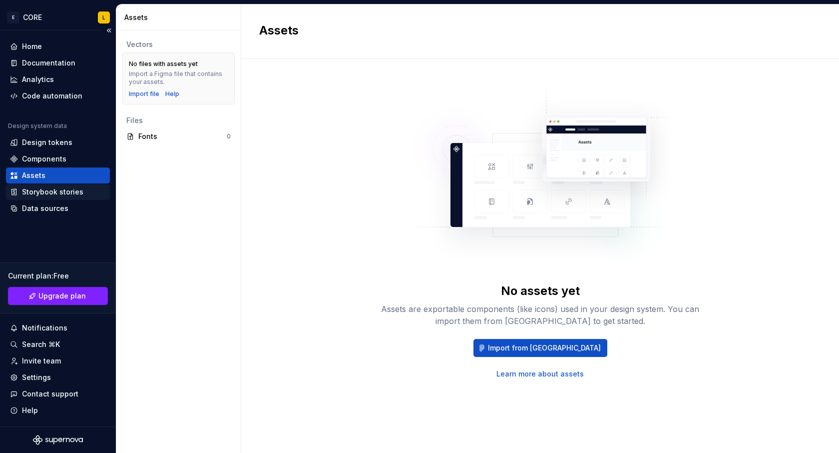
click at [58, 195] on div "Storybook stories" at bounding box center [52, 192] width 61 height 10
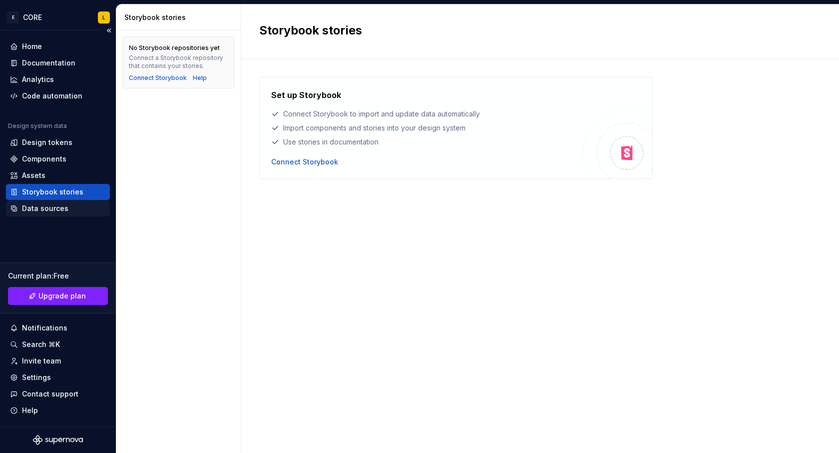
click at [54, 208] on div "Data sources" at bounding box center [45, 208] width 46 height 10
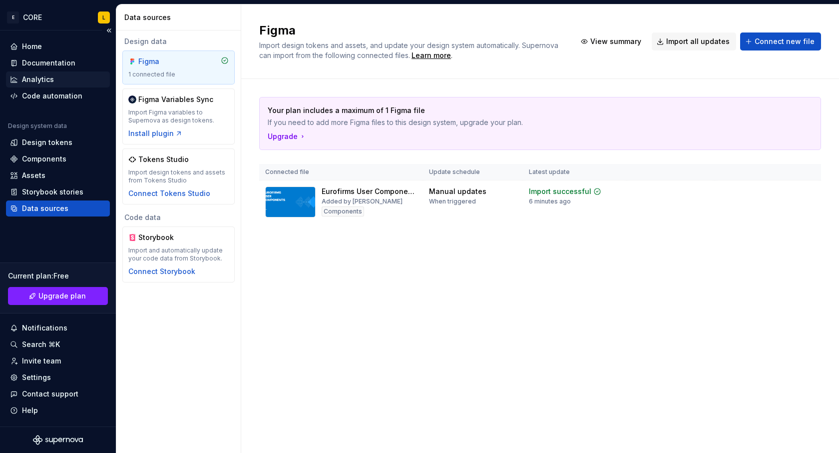
click at [82, 75] on div "Analytics" at bounding box center [58, 79] width 96 height 10
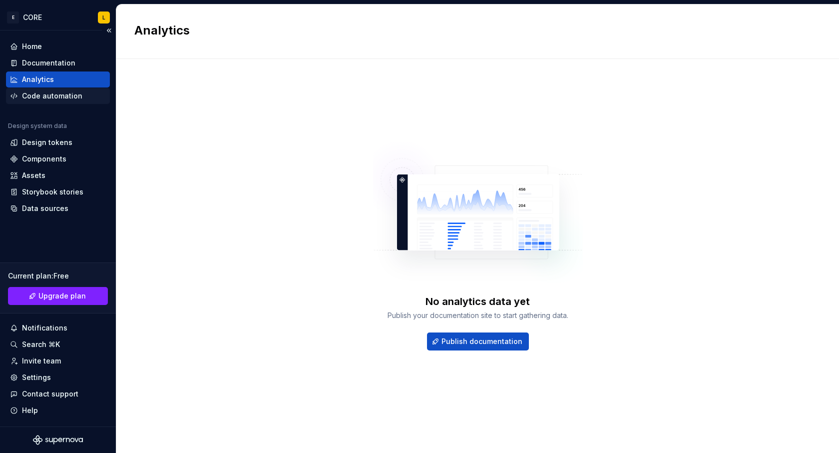
click at [70, 92] on div "Code automation" at bounding box center [52, 96] width 60 height 10
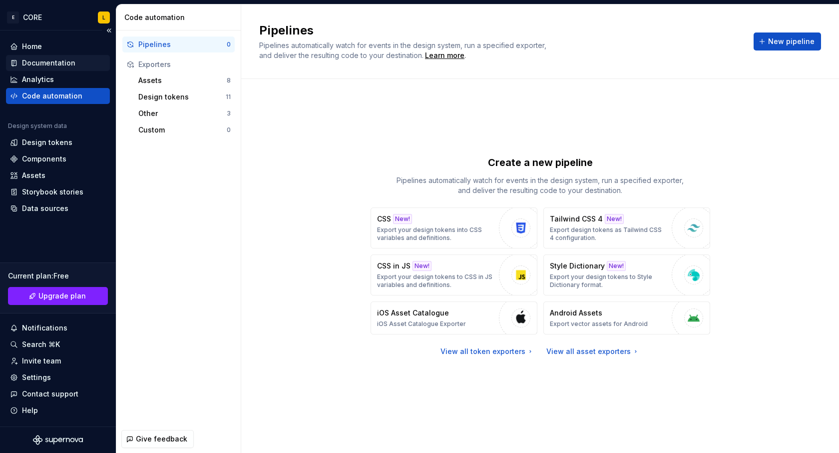
click at [71, 59] on div "Documentation" at bounding box center [48, 63] width 53 height 10
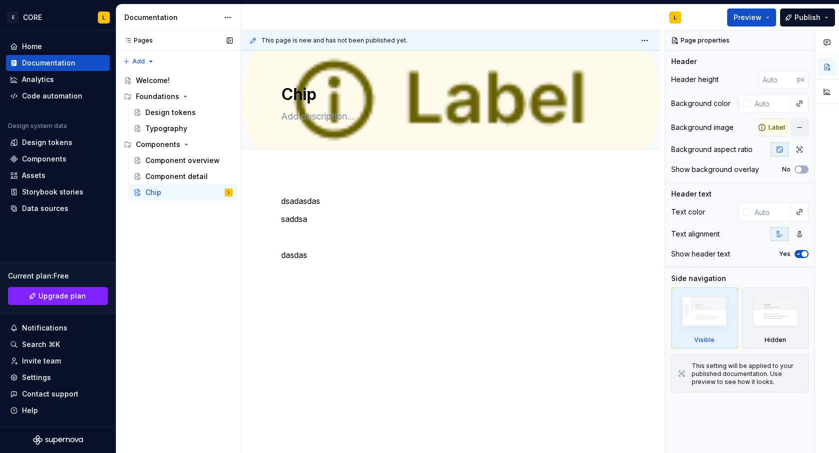
click at [140, 264] on div "Pages Pages Add Accessibility guide for tree Page tree. Navigate the tree with …" at bounding box center [178, 241] width 125 height 423
click at [64, 160] on div "Components" at bounding box center [44, 159] width 44 height 10
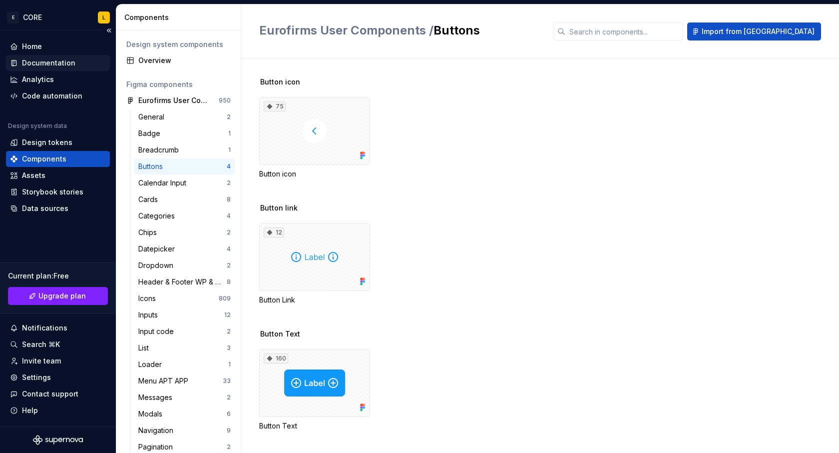
click at [69, 61] on div "Documentation" at bounding box center [48, 63] width 53 height 10
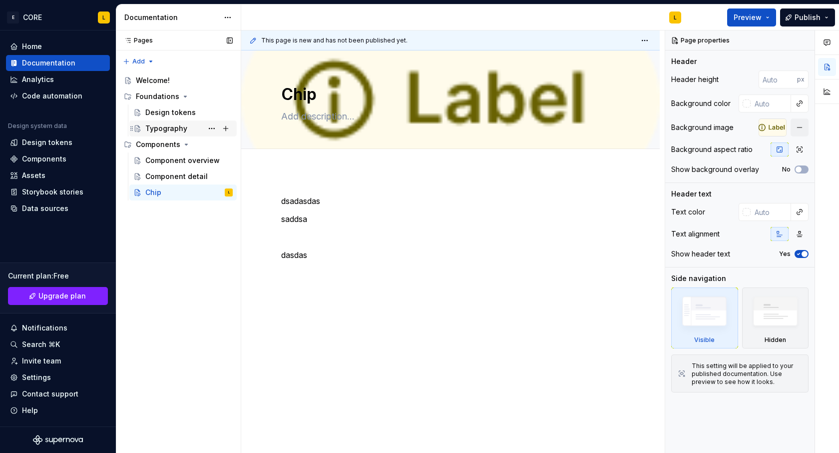
click at [186, 133] on div "Typography" at bounding box center [188, 128] width 87 height 14
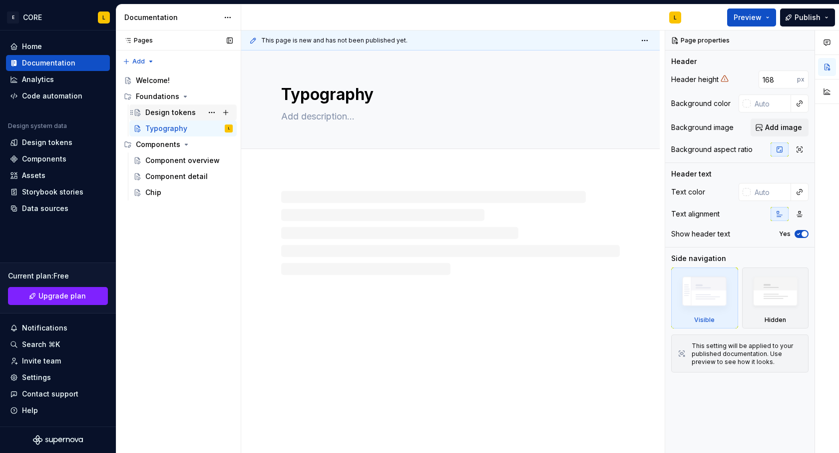
click at [189, 109] on div "Design tokens" at bounding box center [170, 112] width 50 height 10
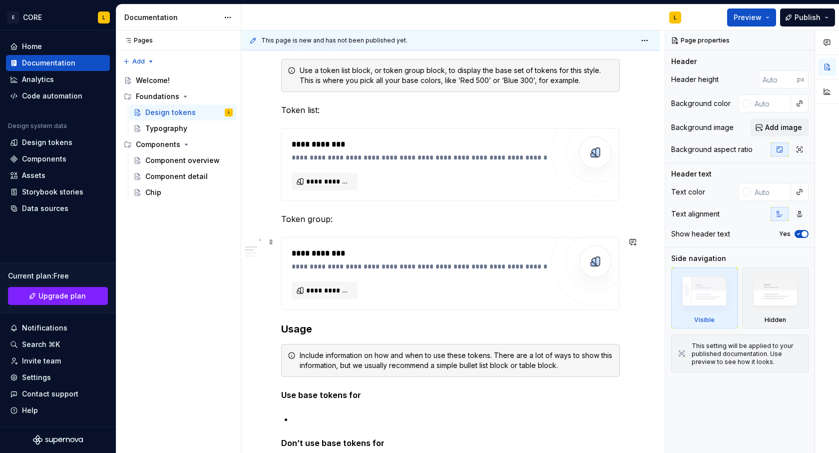
scroll to position [231, 0]
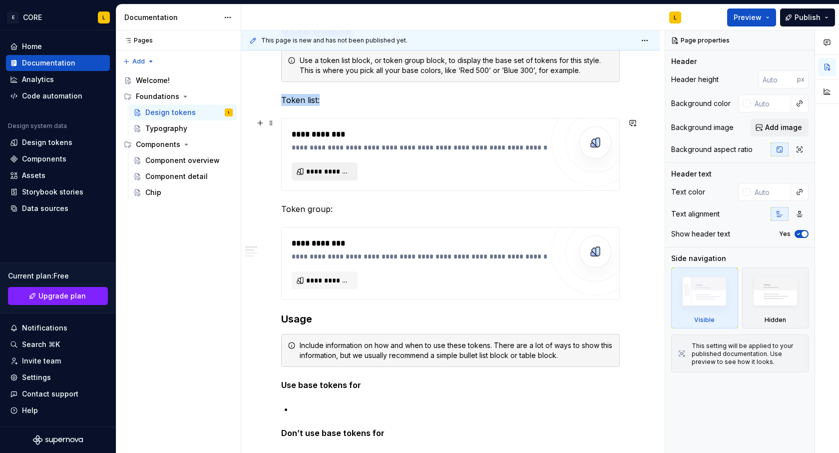
click at [339, 172] on span "**********" at bounding box center [328, 171] width 45 height 10
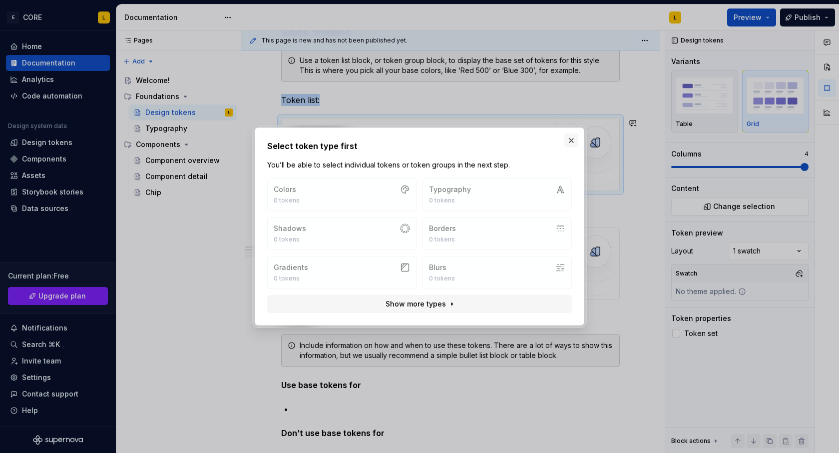
click at [572, 135] on button "button" at bounding box center [572, 140] width 14 height 14
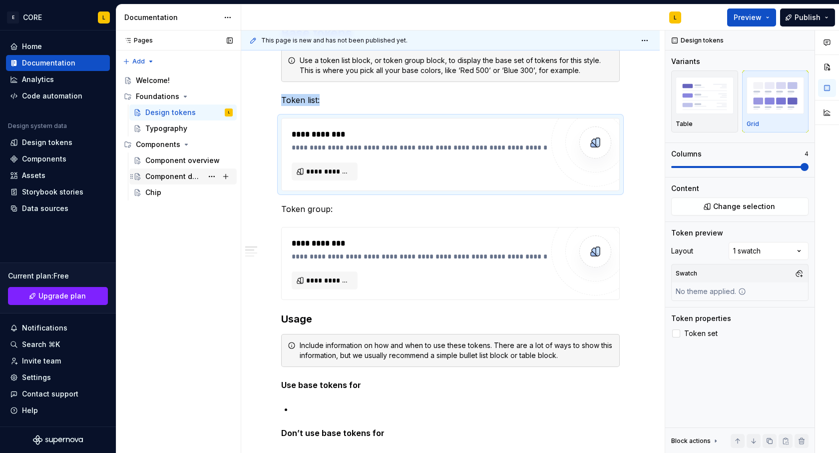
click at [166, 172] on div "Component detail" at bounding box center [173, 176] width 57 height 10
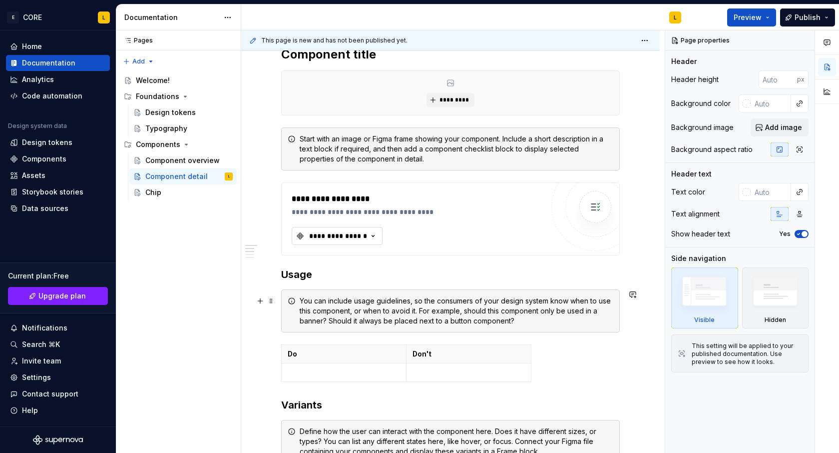
scroll to position [224, 0]
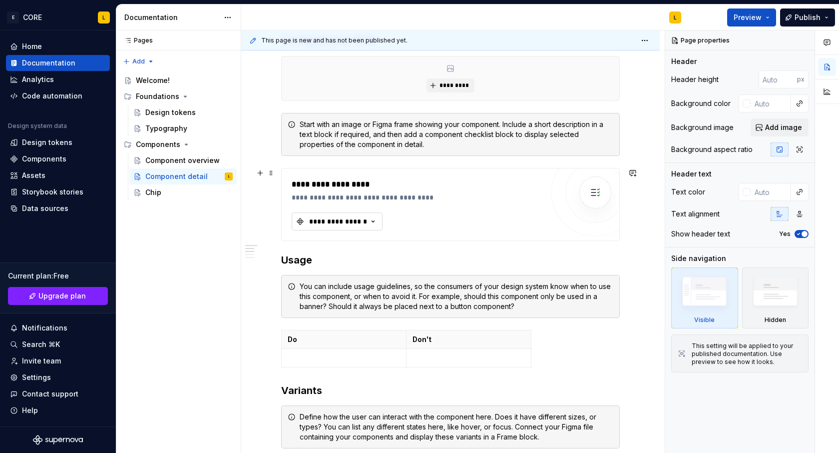
type textarea "*"
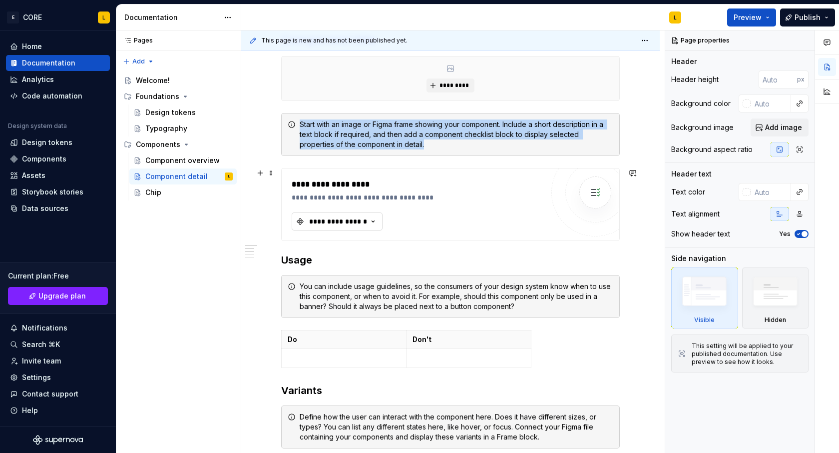
click at [369, 222] on icon "button" at bounding box center [373, 221] width 10 height 10
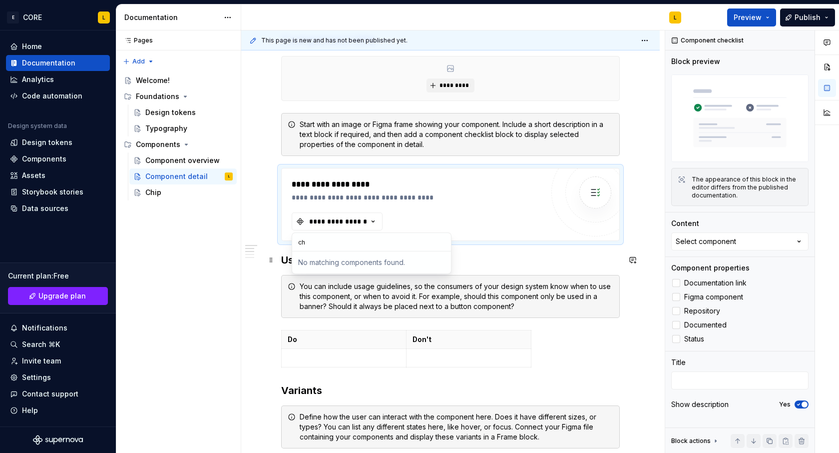
type input "c"
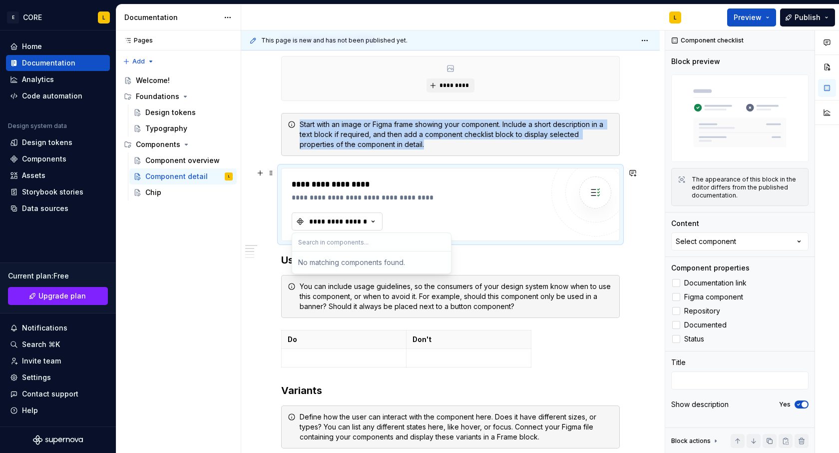
click at [332, 217] on div "**********" at bounding box center [338, 221] width 60 height 10
click at [595, 199] on img at bounding box center [596, 192] width 20 height 20
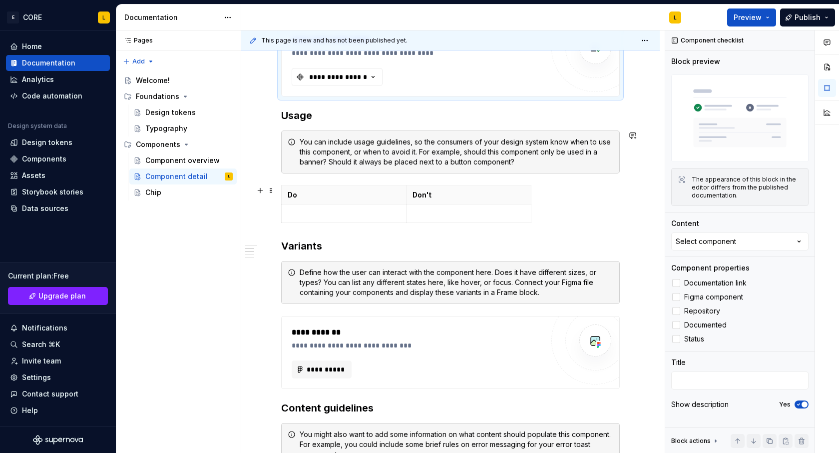
scroll to position [451, 0]
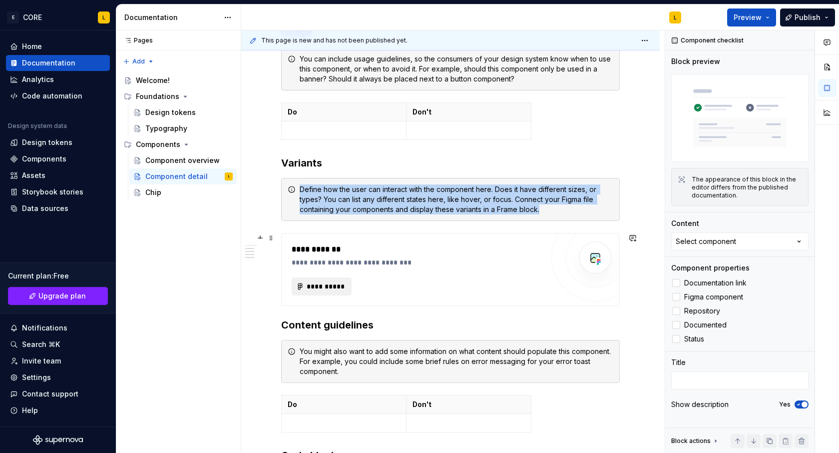
click at [329, 284] on span "**********" at bounding box center [325, 286] width 39 height 10
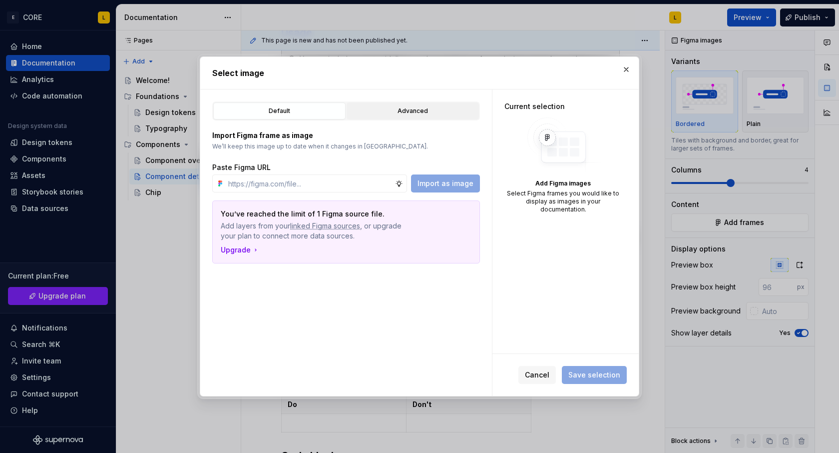
click at [419, 115] on div "Advanced" at bounding box center [412, 111] width 125 height 10
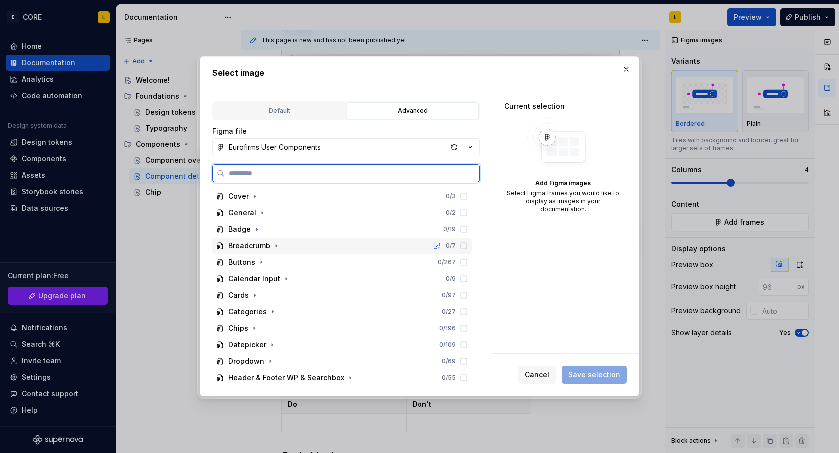
click at [354, 252] on div "Breadcrumb 0 / 7" at bounding box center [342, 246] width 260 height 16
click at [300, 269] on div "Breadcrumb 0 / 7" at bounding box center [347, 262] width 250 height 16
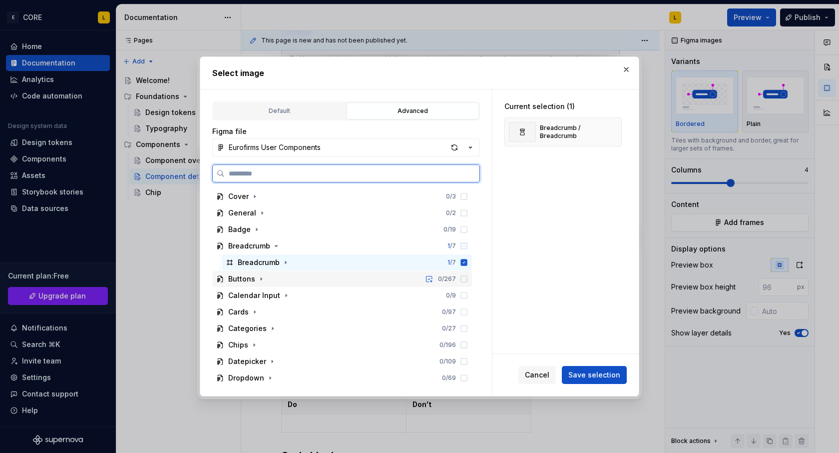
click at [330, 280] on div "Buttons 0 / 267" at bounding box center [342, 279] width 260 height 16
click at [324, 297] on div "Button Text 0 / 161" at bounding box center [347, 295] width 250 height 16
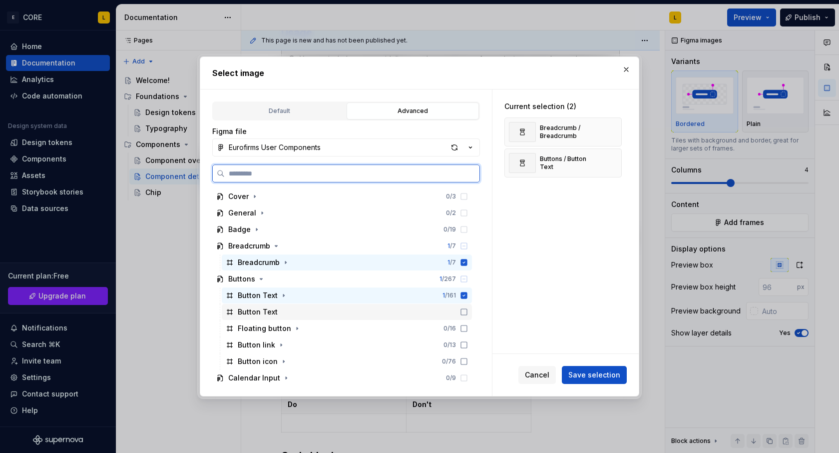
click at [320, 315] on div "Button Text" at bounding box center [347, 312] width 250 height 16
click at [315, 341] on div "Button link 0 / 13" at bounding box center [347, 345] width 250 height 16
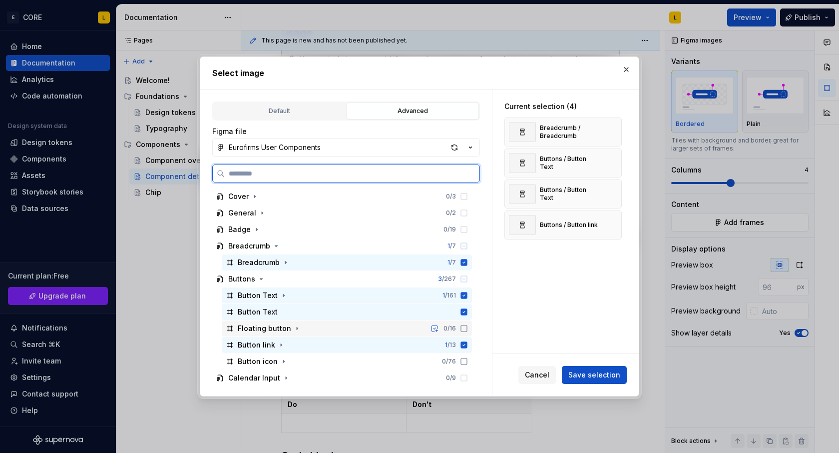
click at [351, 330] on div "Floating button 0 / 16" at bounding box center [347, 328] width 250 height 16
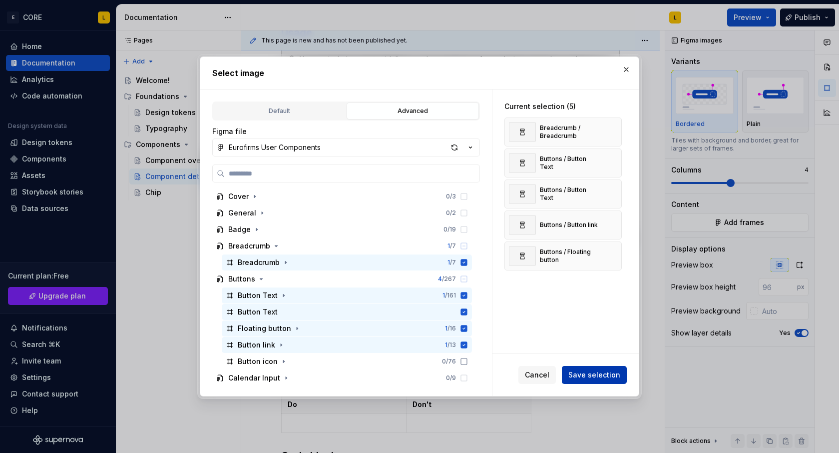
click at [592, 375] on span "Save selection" at bounding box center [595, 375] width 52 height 10
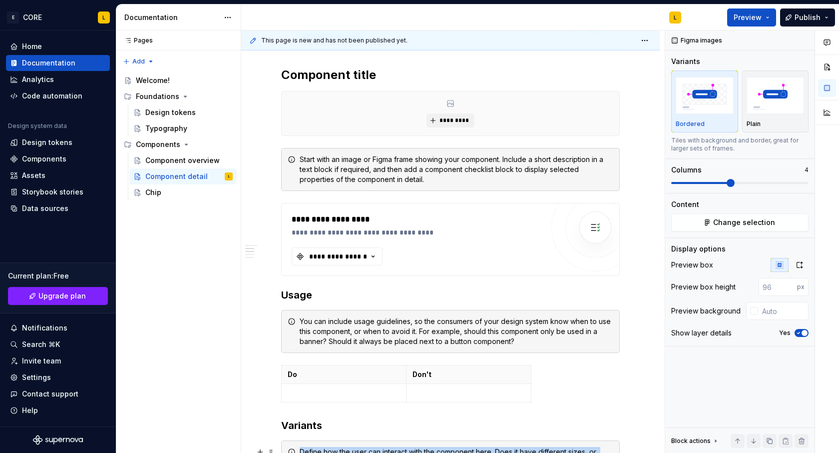
scroll to position [181, 0]
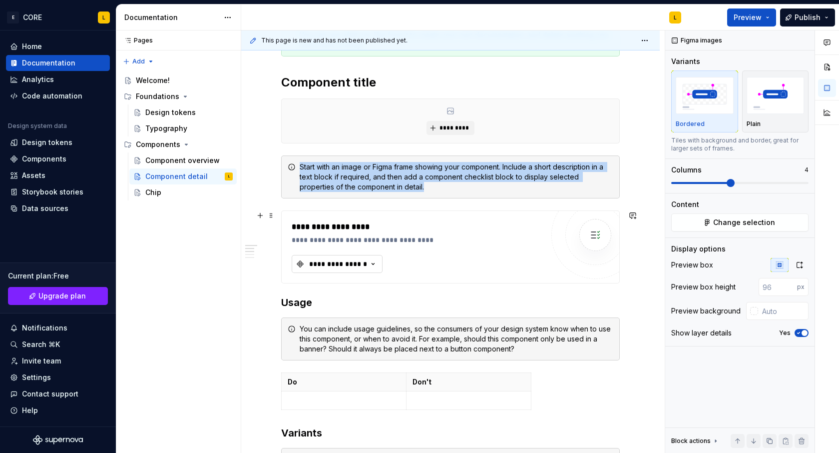
click at [372, 257] on button "**********" at bounding box center [337, 264] width 91 height 18
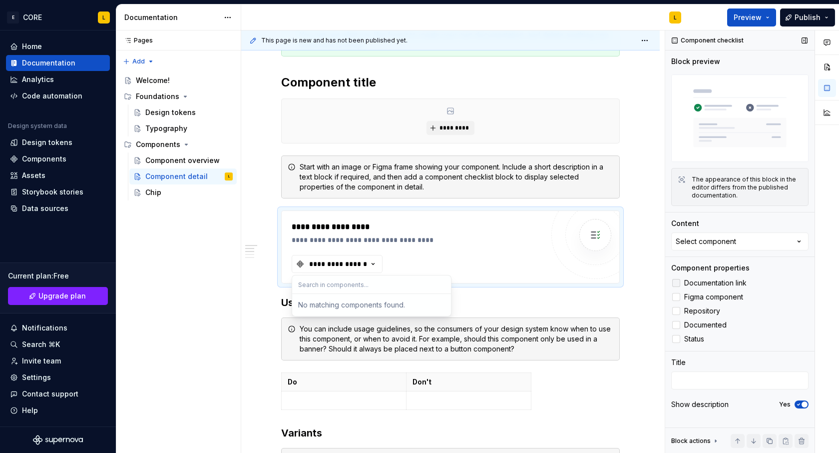
click at [725, 282] on span "Documentation link" at bounding box center [715, 283] width 62 height 8
click at [719, 298] on span "Figma component" at bounding box center [713, 297] width 59 height 8
click at [712, 309] on span "Repository" at bounding box center [702, 311] width 36 height 8
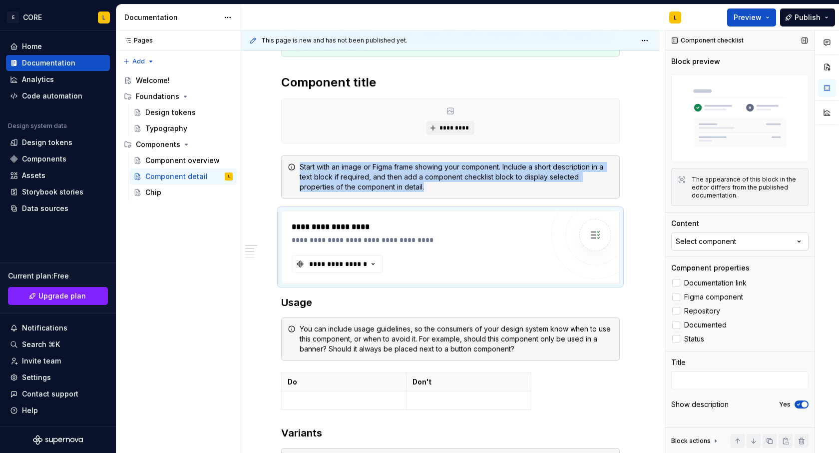
click at [777, 241] on button "Select component" at bounding box center [739, 241] width 137 height 18
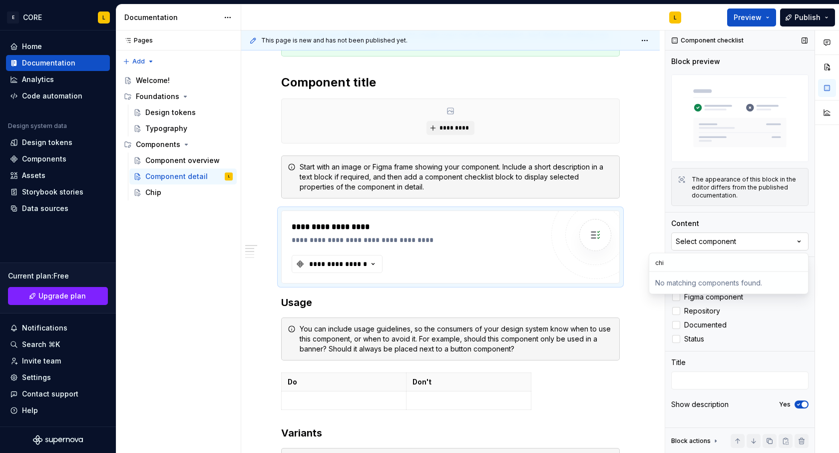
type input "chip"
click at [752, 269] on input "chip" at bounding box center [728, 262] width 159 height 18
click at [531, 230] on div "**********" at bounding box center [420, 227] width 257 height 12
click at [162, 195] on div "Chip" at bounding box center [188, 192] width 87 height 14
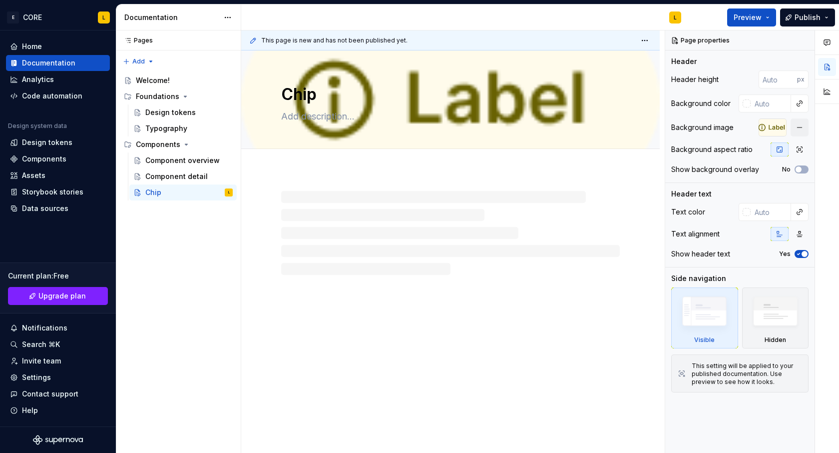
click at [462, 202] on div at bounding box center [450, 233] width 339 height 84
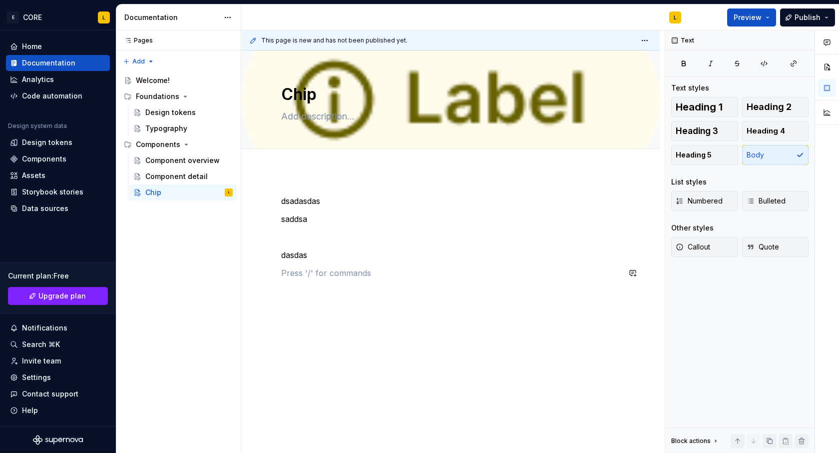
click at [420, 324] on div "dsadasdas saddsa dasdas" at bounding box center [450, 299] width 419 height 256
click at [826, 71] on button "button" at bounding box center [827, 67] width 18 height 18
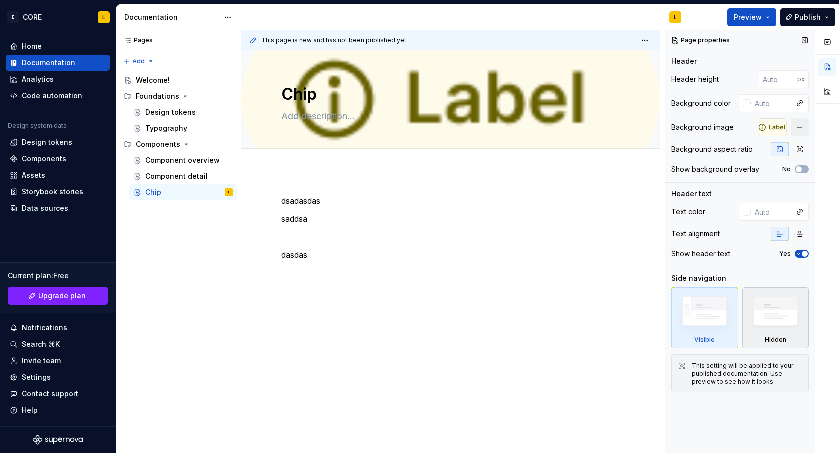
click at [759, 303] on img at bounding box center [775, 314] width 57 height 44
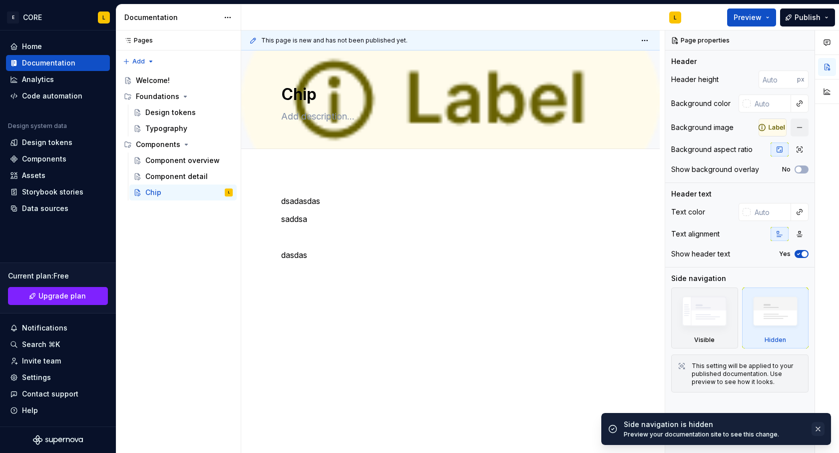
click at [821, 429] on button "button" at bounding box center [818, 429] width 13 height 14
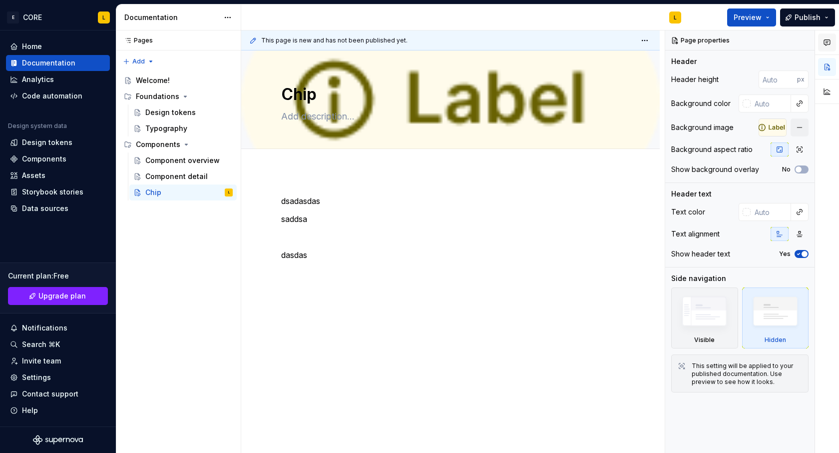
click at [828, 42] on icon "button" at bounding box center [827, 42] width 8 height 8
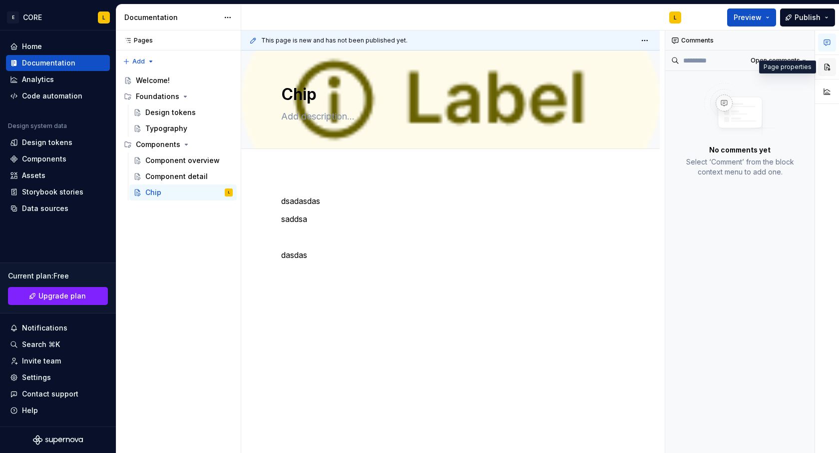
click at [830, 67] on button "button" at bounding box center [827, 67] width 18 height 18
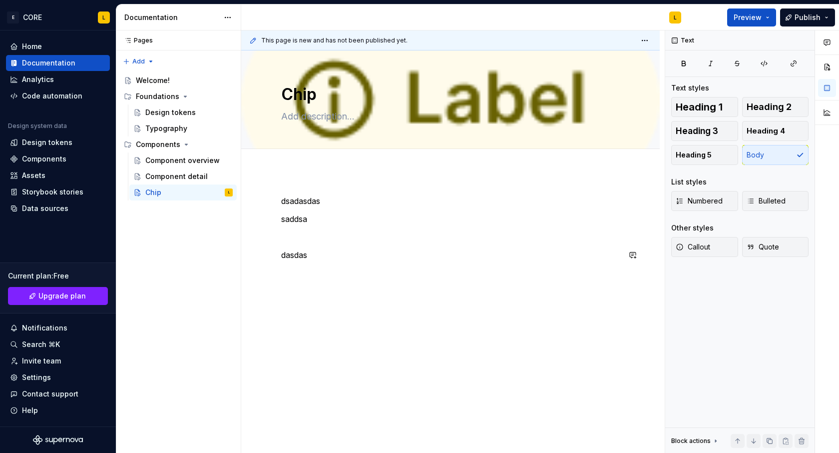
click at [380, 248] on div "dsadasdas saddsa dasdas" at bounding box center [450, 237] width 339 height 84
click at [169, 180] on div "Component detail" at bounding box center [173, 176] width 57 height 10
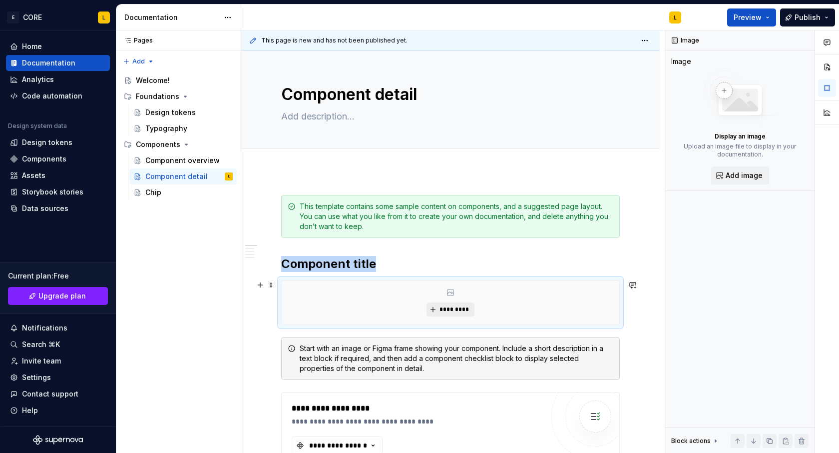
click at [449, 308] on span "*********" at bounding box center [454, 309] width 30 height 8
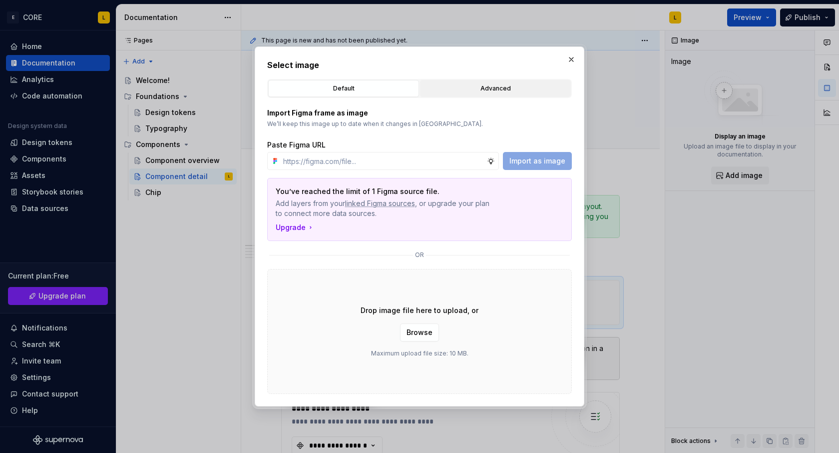
click at [495, 85] on div "Advanced" at bounding box center [496, 88] width 144 height 10
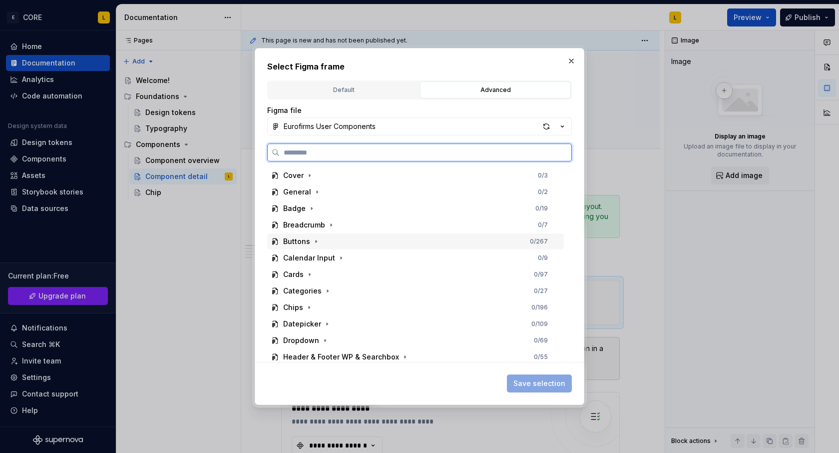
click at [435, 239] on div "Buttons 0 / 267" at bounding box center [415, 241] width 297 height 16
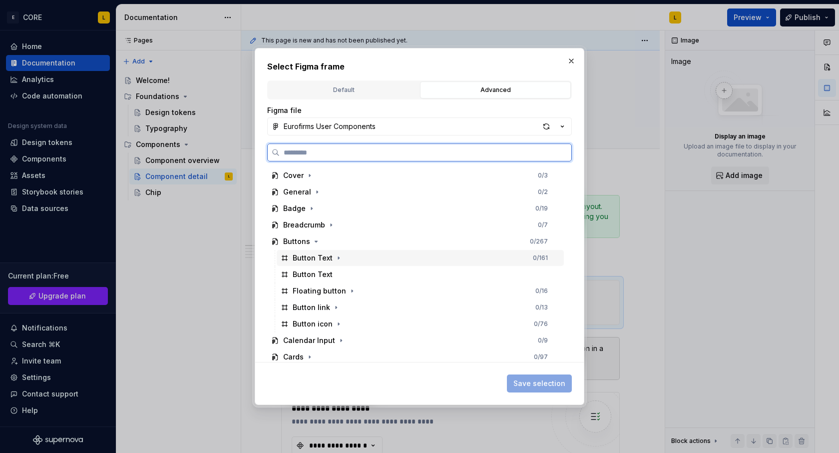
click at [396, 265] on div "Button Text 0 / 161" at bounding box center [420, 258] width 287 height 16
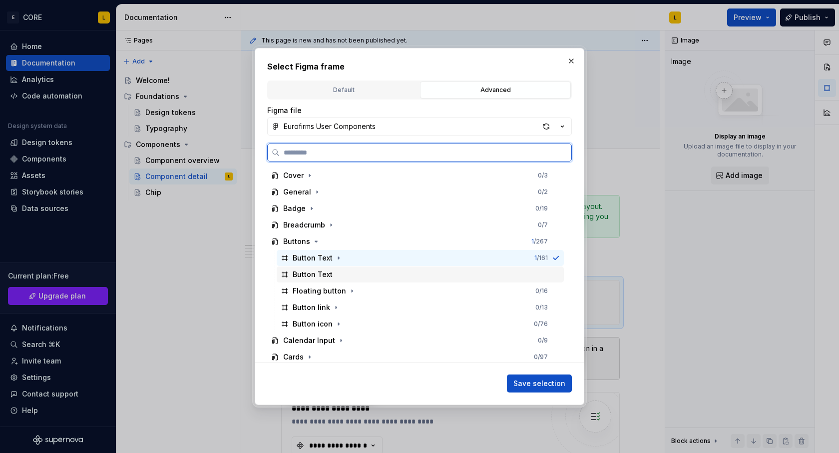
click at [459, 279] on div "Button Text" at bounding box center [420, 274] width 287 height 16
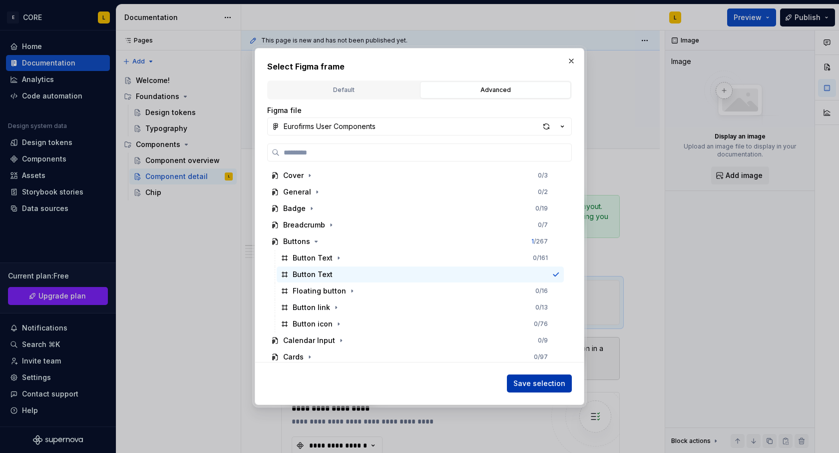
click at [548, 378] on button "Save selection" at bounding box center [539, 383] width 65 height 18
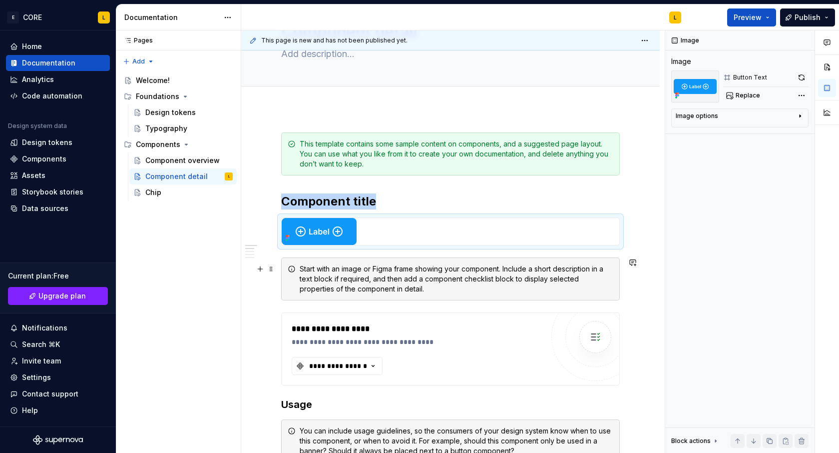
scroll to position [77, 0]
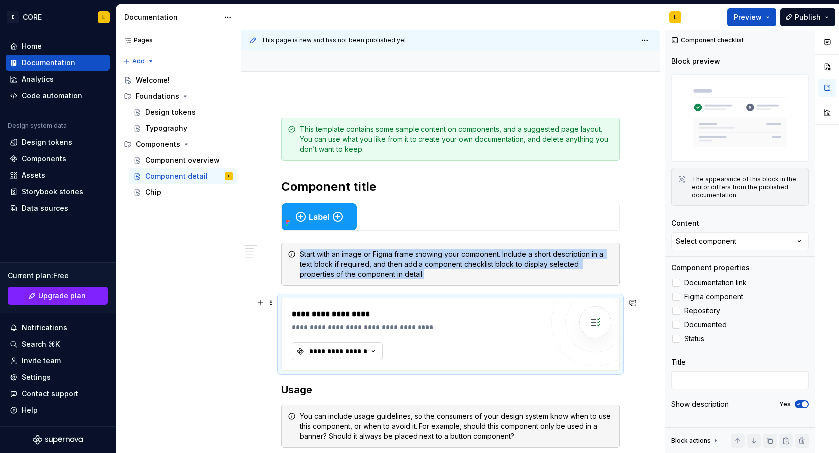
click at [361, 352] on div "**********" at bounding box center [338, 351] width 60 height 10
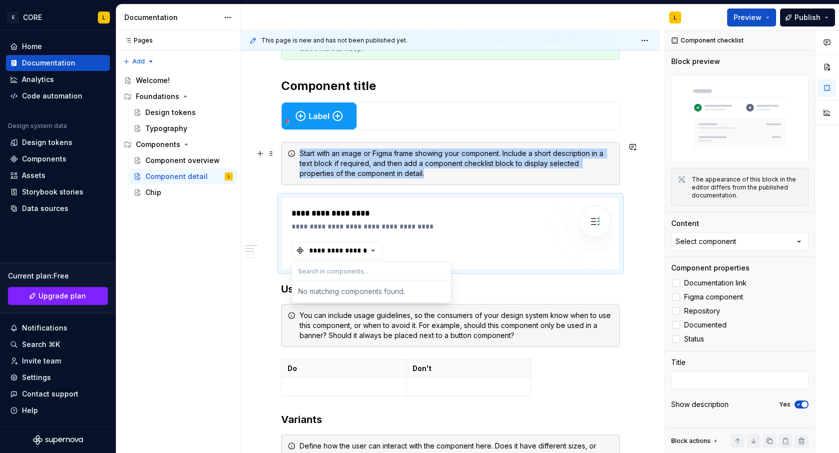
scroll to position [188, 0]
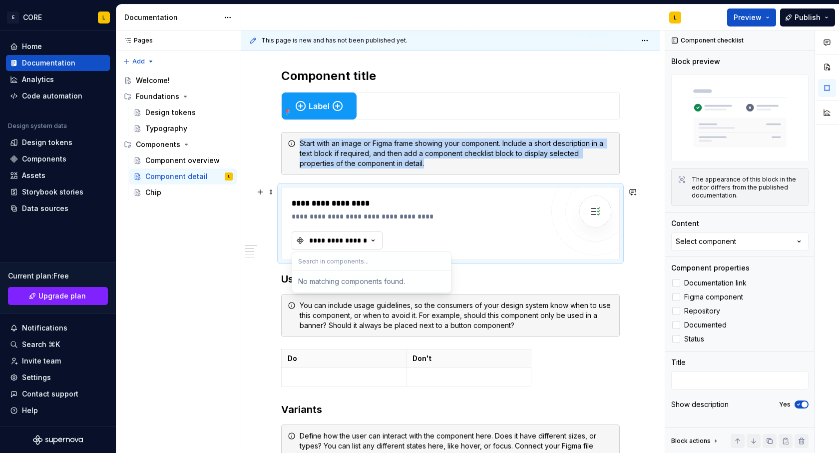
click at [361, 242] on div "**********" at bounding box center [338, 240] width 60 height 10
click at [636, 192] on button "button" at bounding box center [633, 192] width 14 height 14
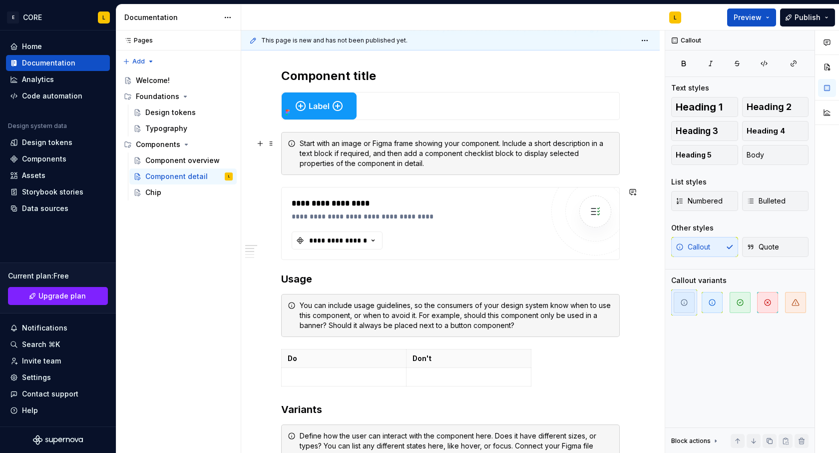
click at [718, 302] on span "button" at bounding box center [712, 302] width 21 height 21
click at [487, 209] on div "**********" at bounding box center [418, 209] width 252 height 24
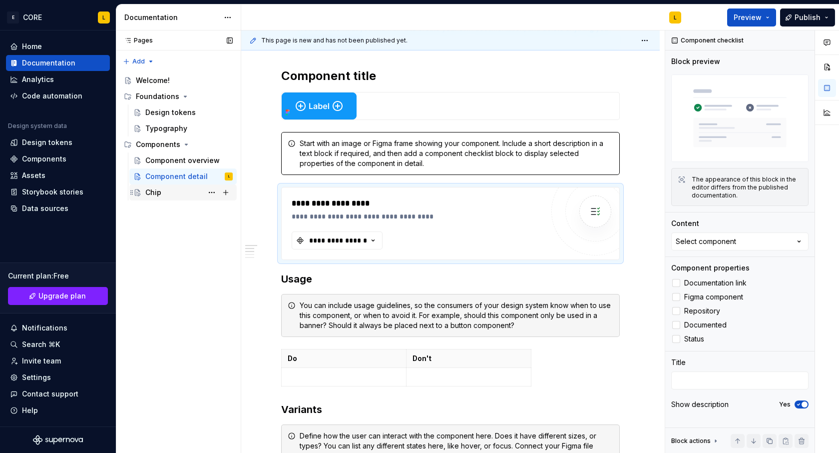
click at [163, 195] on div "Chip" at bounding box center [188, 192] width 87 height 14
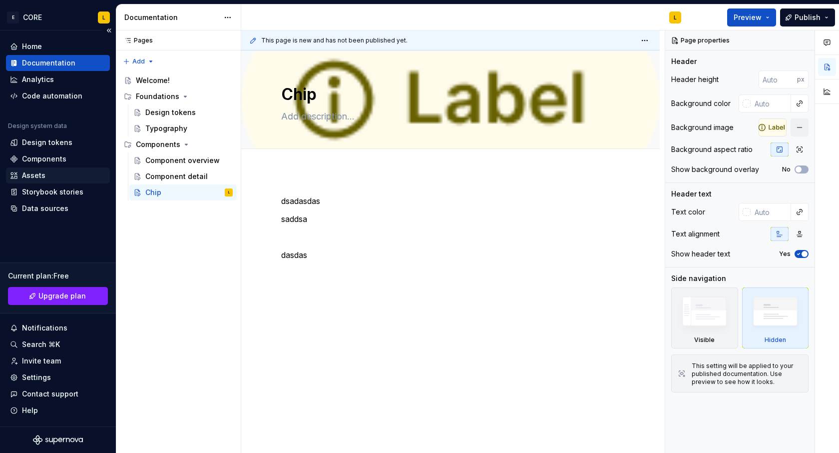
click at [81, 177] on div "Assets" at bounding box center [58, 175] width 96 height 10
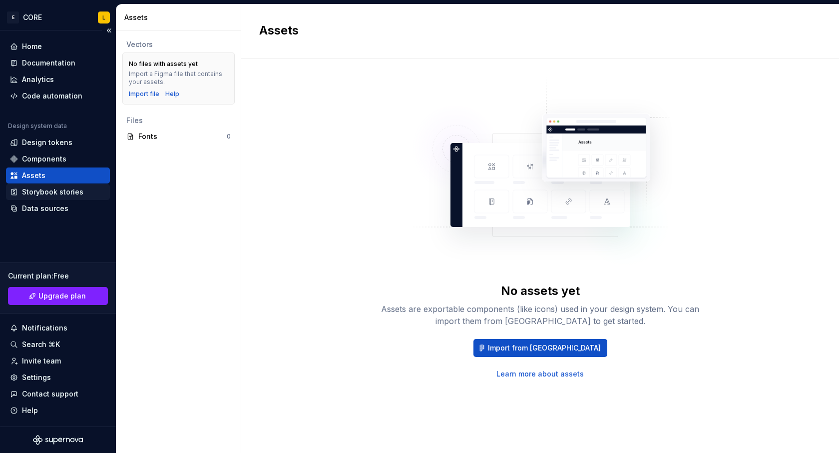
click at [61, 184] on div "Storybook stories" at bounding box center [58, 192] width 104 height 16
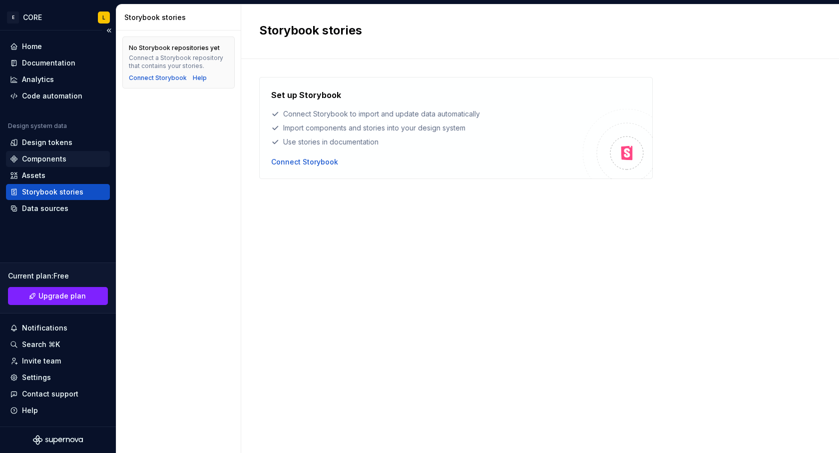
click at [65, 153] on div "Components" at bounding box center [58, 159] width 104 height 16
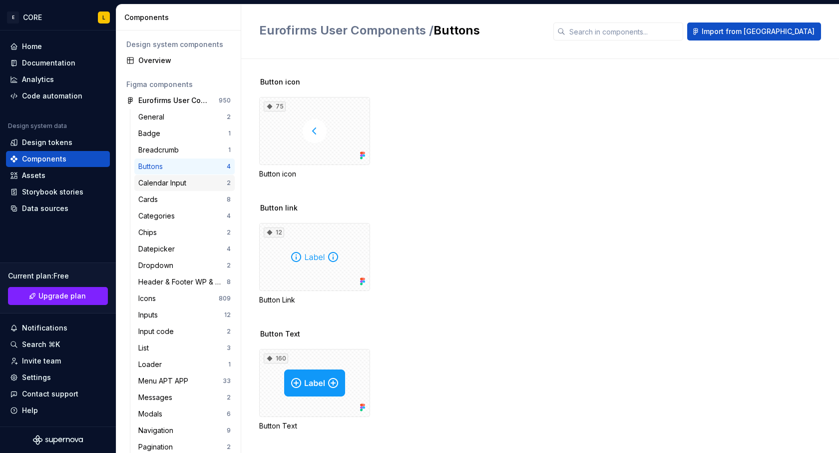
click at [194, 176] on div "Calendar Input 2" at bounding box center [184, 183] width 100 height 16
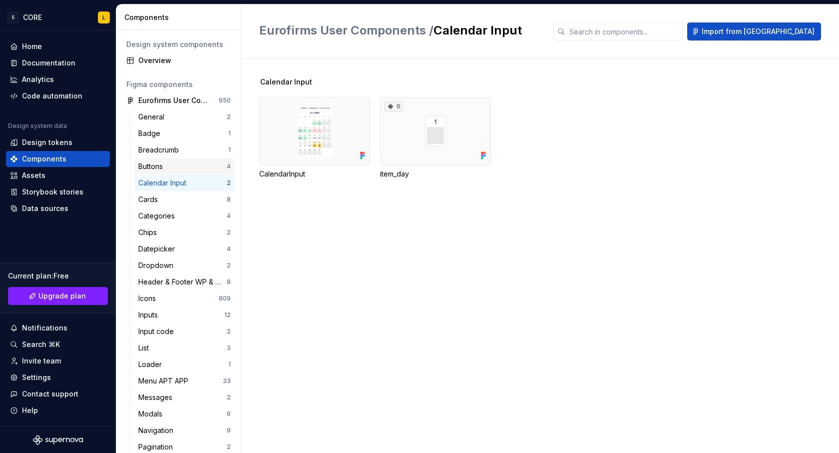
click at [192, 164] on div "Buttons" at bounding box center [182, 166] width 88 height 10
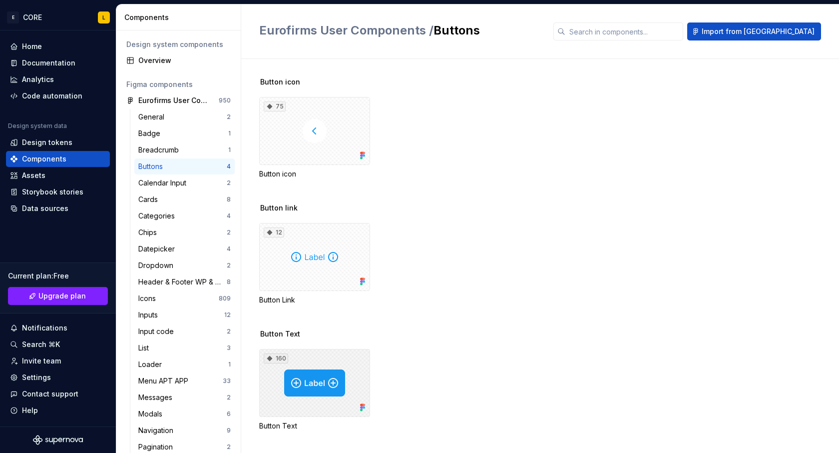
click at [332, 385] on div "160" at bounding box center [314, 383] width 111 height 68
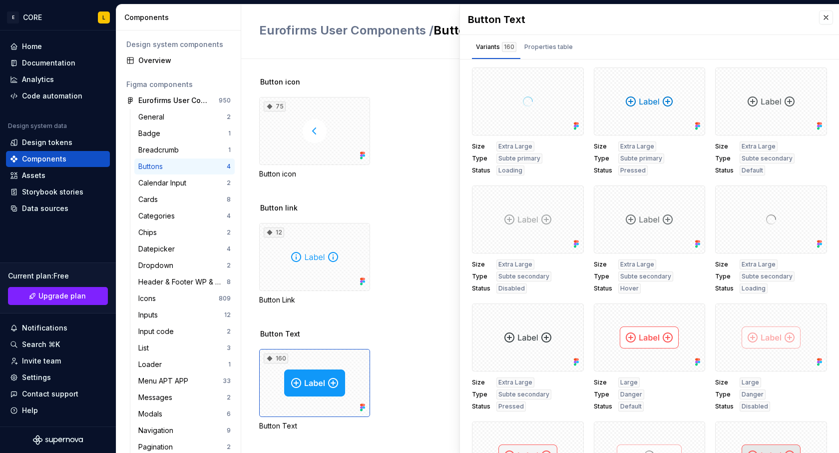
scroll to position [1350, 0]
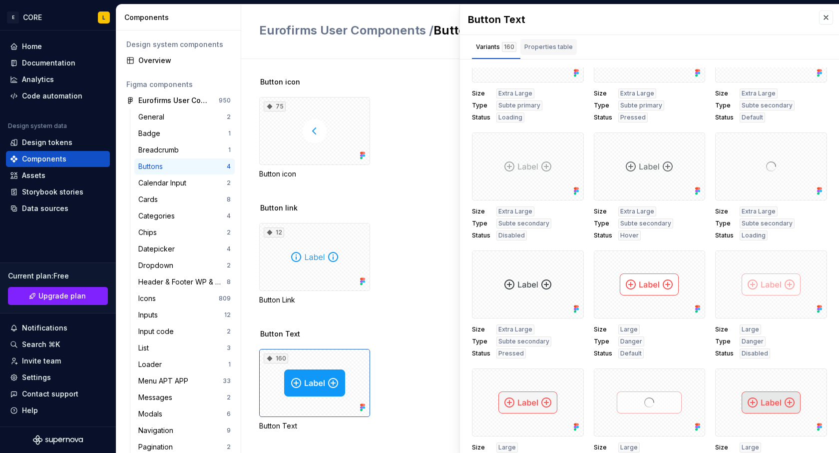
click at [558, 47] on div "Properties table" at bounding box center [549, 47] width 48 height 10
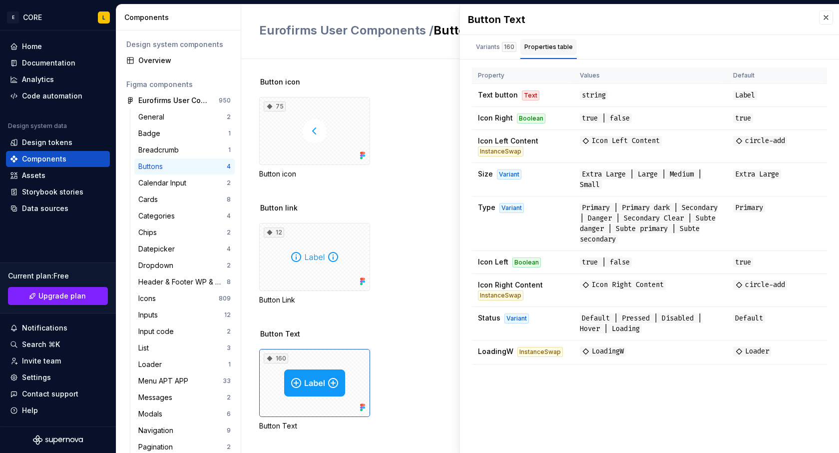
scroll to position [0, 0]
click at [490, 48] on div "Variants 160" at bounding box center [496, 47] width 40 height 10
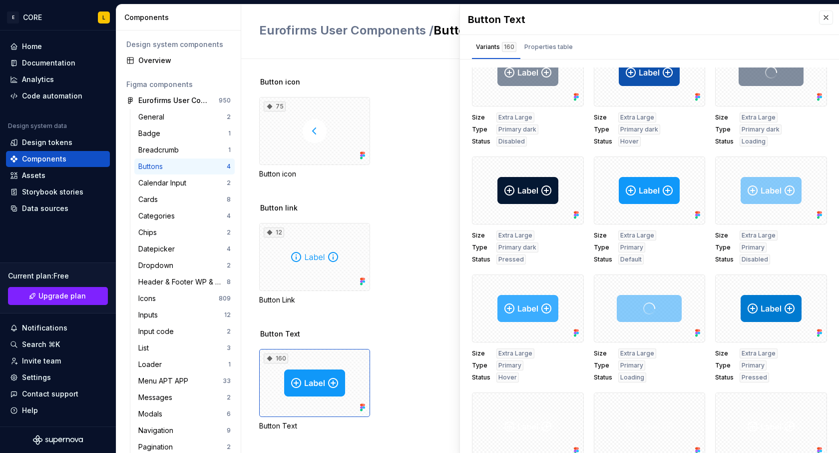
scroll to position [320, 0]
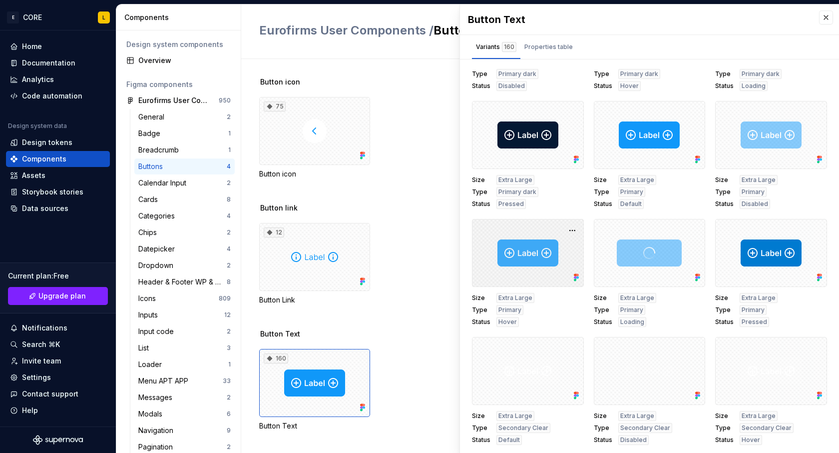
click at [521, 264] on div at bounding box center [528, 253] width 112 height 68
click at [573, 231] on button "button" at bounding box center [573, 230] width 14 height 14
click at [357, 239] on div "12" at bounding box center [314, 257] width 111 height 68
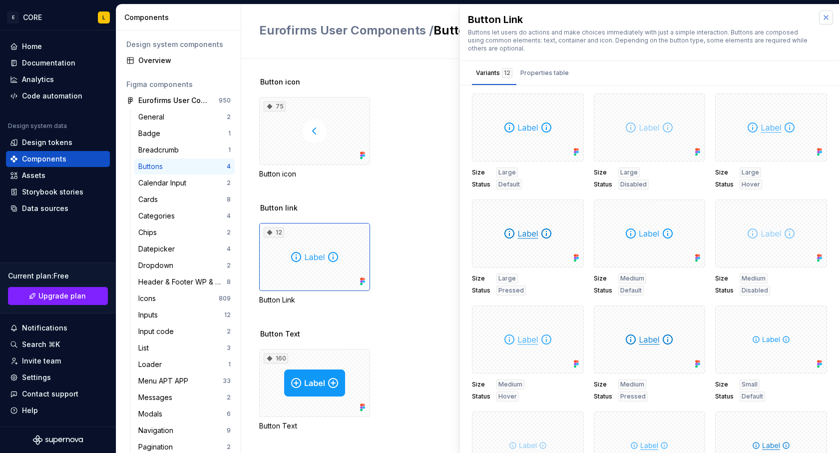
click at [825, 21] on button "button" at bounding box center [826, 17] width 14 height 14
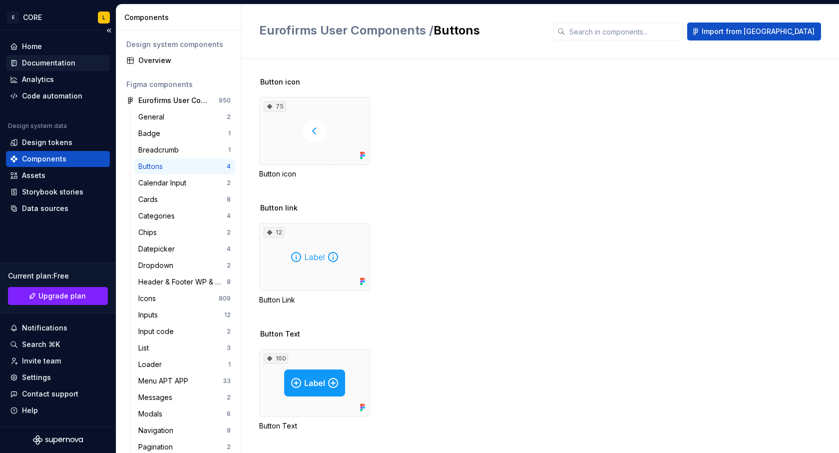
click at [53, 64] on div "Documentation" at bounding box center [48, 63] width 53 height 10
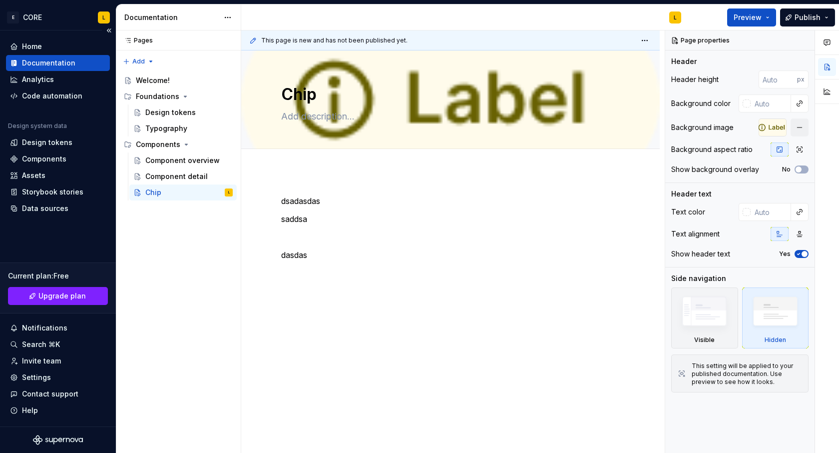
click at [30, 33] on div "Home Documentation Analytics Code automation Design system data Design tokens C…" at bounding box center [58, 228] width 116 height 396
click at [30, 47] on div "Home" at bounding box center [32, 46] width 20 height 10
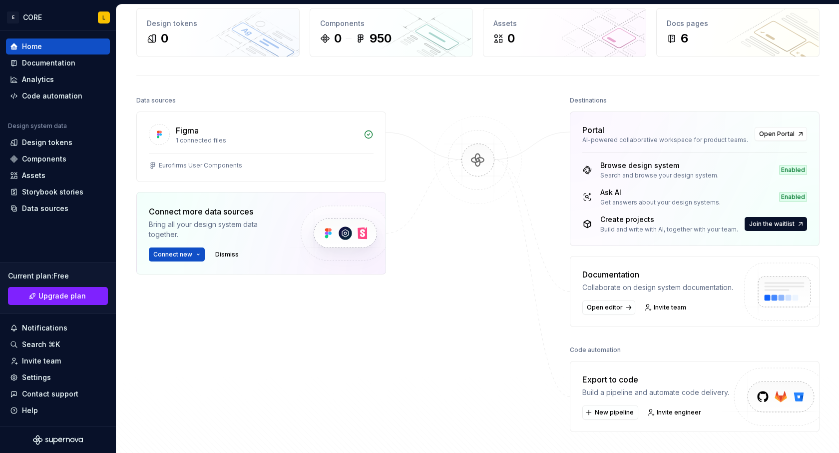
scroll to position [49, 0]
click at [617, 309] on span "Open editor" at bounding box center [605, 307] width 36 height 8
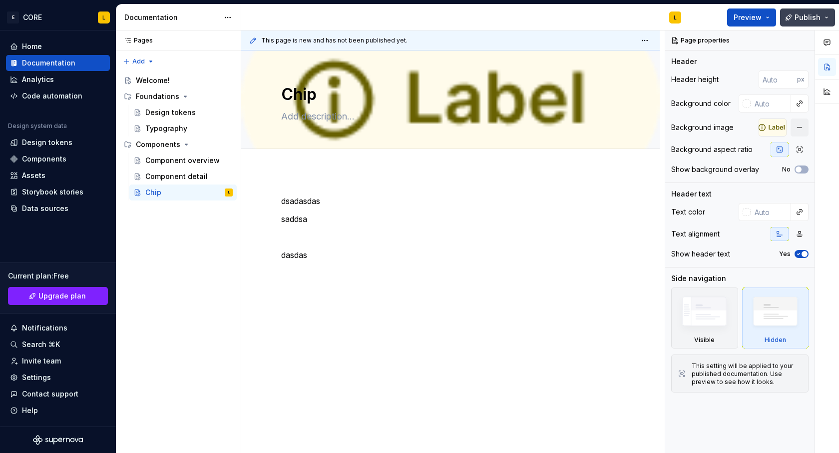
click at [826, 20] on button "Publish" at bounding box center [807, 17] width 55 height 18
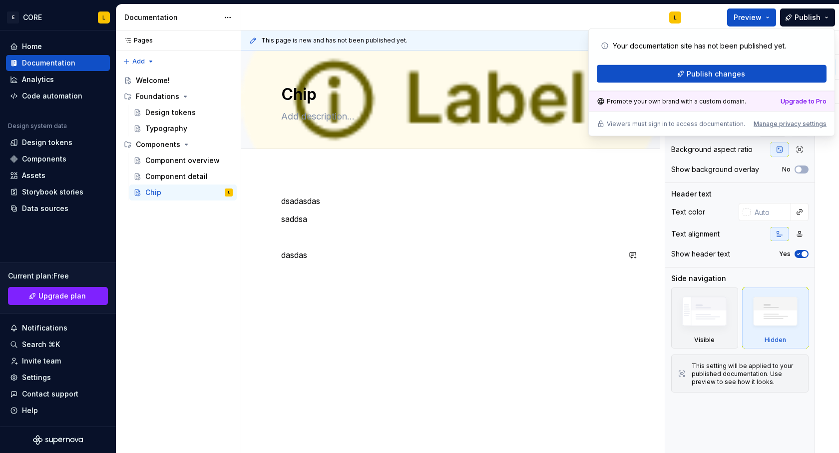
click at [396, 264] on div "dsadasdas saddsa dasdas" at bounding box center [450, 237] width 339 height 84
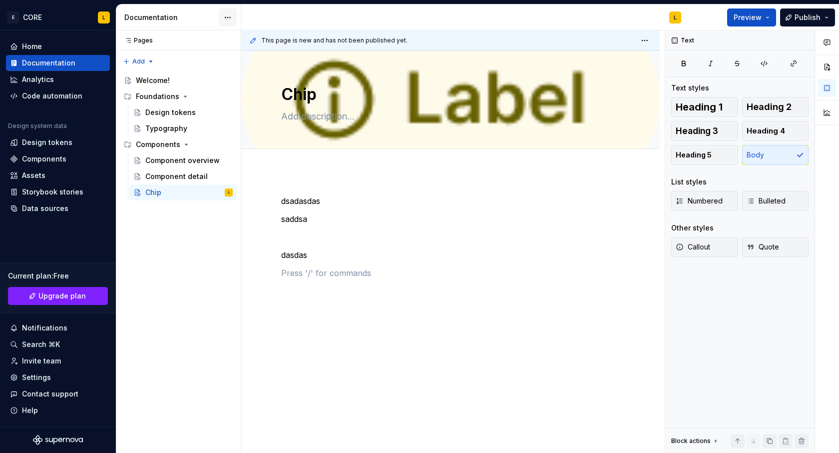
click at [226, 15] on html "E CORE L Home Documentation Analytics Code automation Design system data Design…" at bounding box center [419, 226] width 839 height 453
click at [95, 341] on html "E CORE L Home Documentation Analytics Code automation Design system data Design…" at bounding box center [419, 226] width 839 height 453
click at [68, 327] on div "Notifications" at bounding box center [58, 328] width 96 height 10
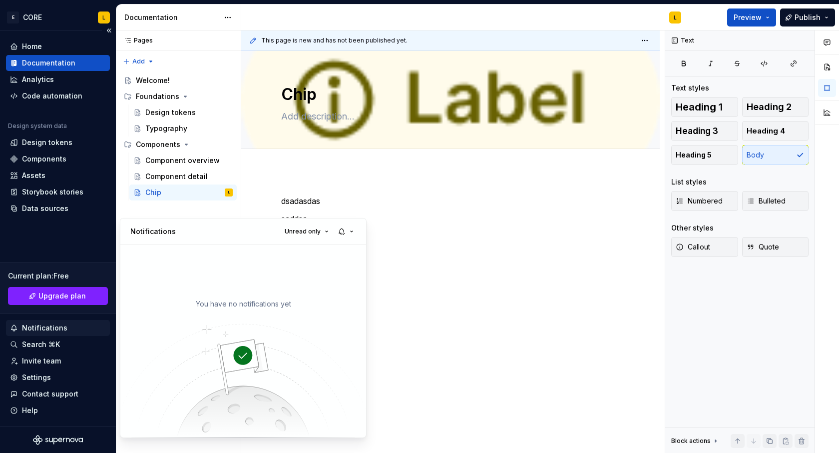
type textarea "*"
click at [69, 344] on html "E CORE L Home Documentation Analytics Code automation Design system data Design…" at bounding box center [419, 226] width 839 height 453
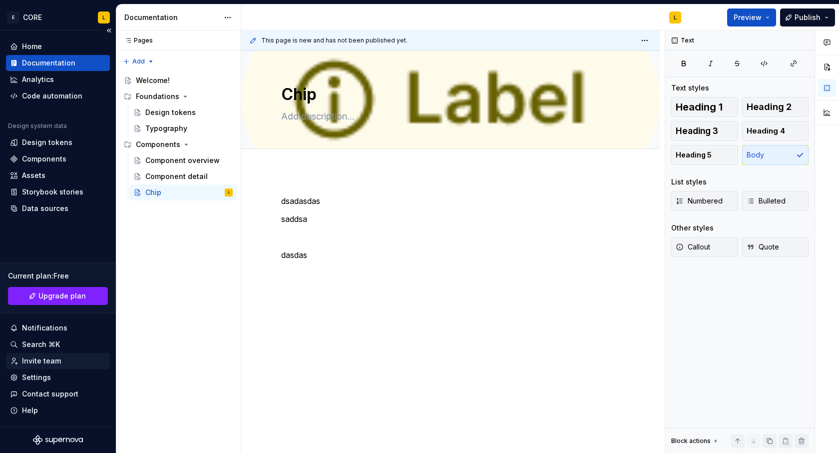
click at [70, 368] on div "Invite team" at bounding box center [58, 361] width 104 height 16
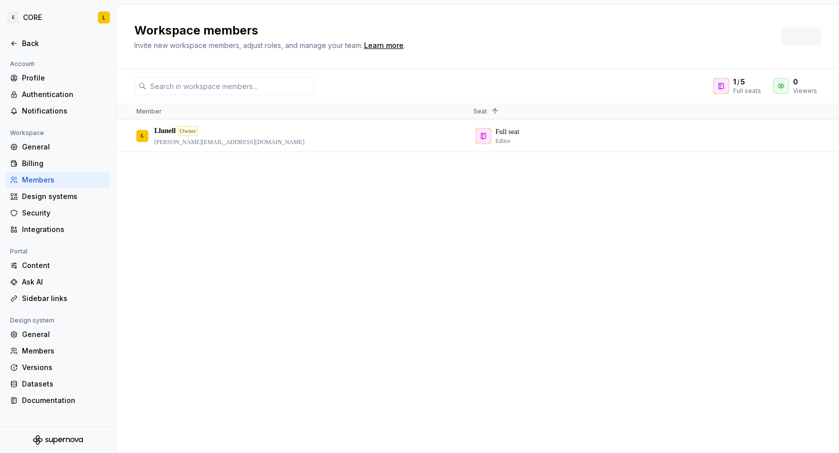
click at [65, 384] on div "Datasets" at bounding box center [64, 384] width 84 height 10
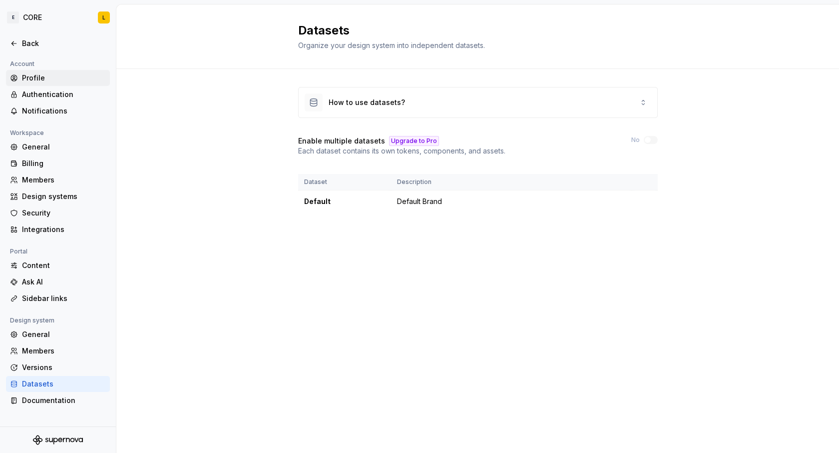
click at [66, 78] on div "Profile" at bounding box center [64, 78] width 84 height 10
